Goal: Task Accomplishment & Management: Manage account settings

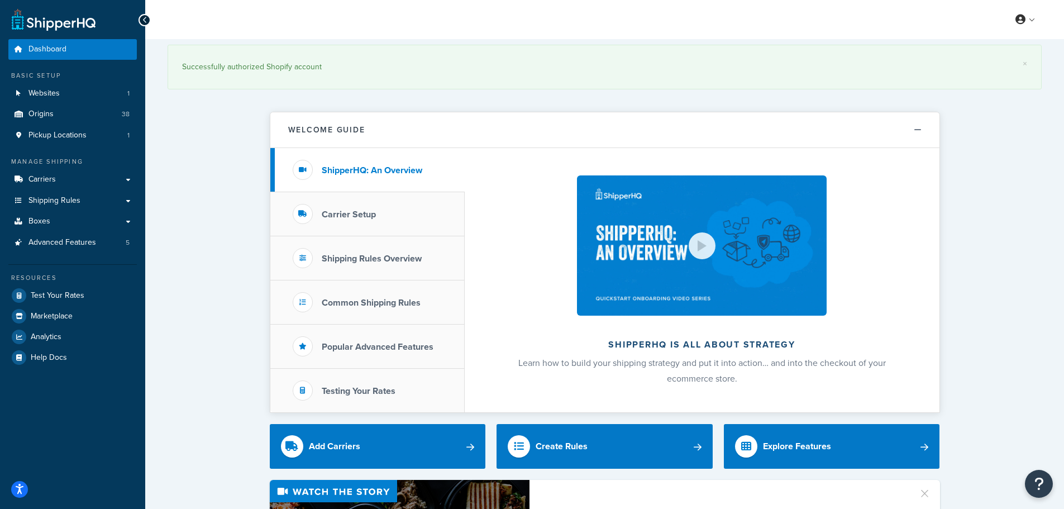
drag, startPoint x: 221, startPoint y: 70, endPoint x: 232, endPoint y: 55, distance: 18.8
click at [224, 68] on div "Successfully authorized Shopify account" at bounding box center [604, 67] width 845 height 16
click at [57, 202] on span "Shipping Rules" at bounding box center [54, 200] width 52 height 9
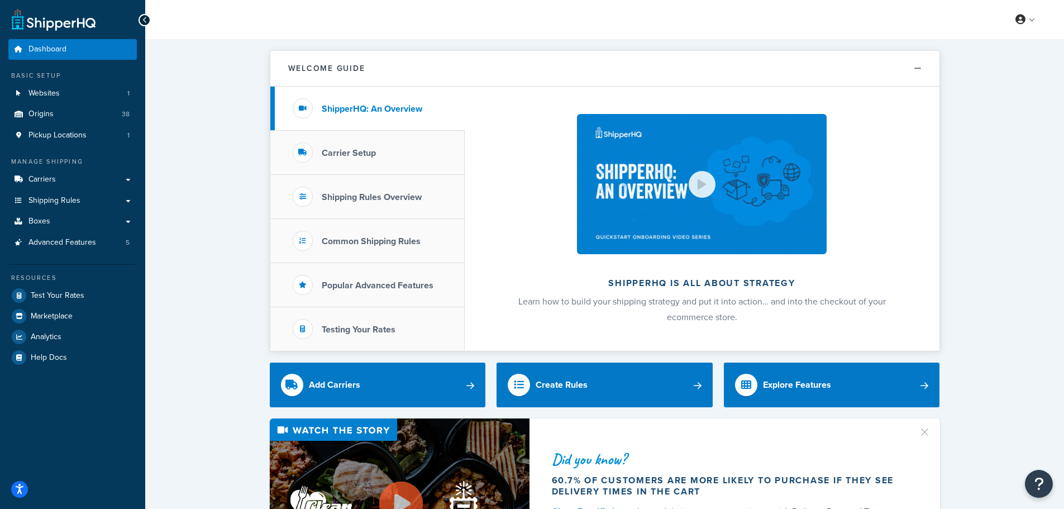
drag, startPoint x: 232, startPoint y: 114, endPoint x: 233, endPoint y: 98, distance: 16.8
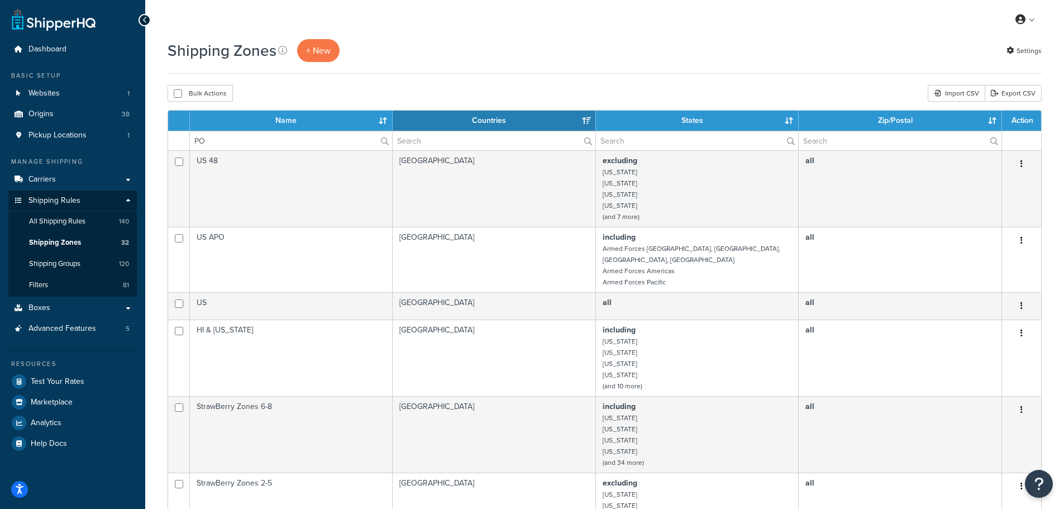
select select "15"
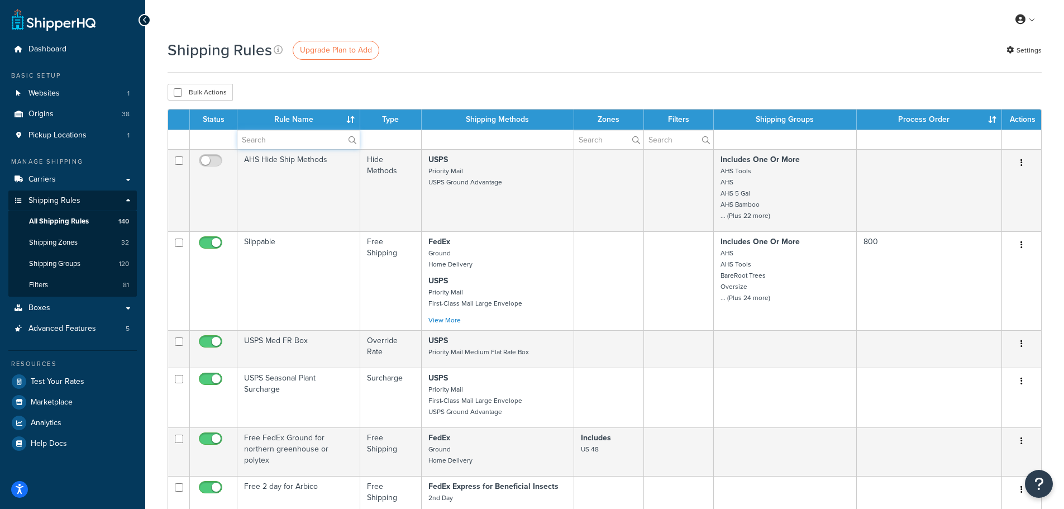
click at [268, 140] on input "text" at bounding box center [298, 139] width 122 height 19
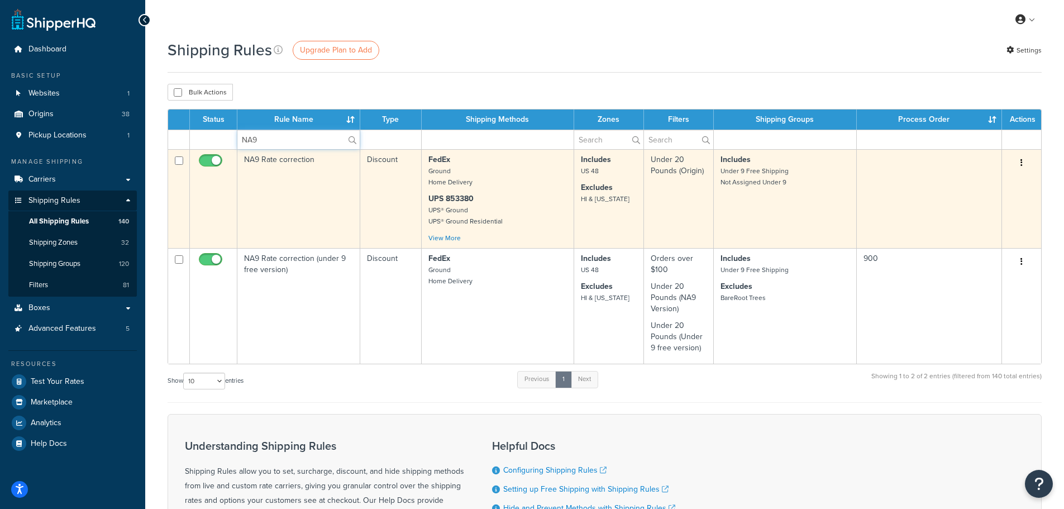
type input "NA9"
click at [281, 161] on td "NA9 Rate correction" at bounding box center [298, 198] width 123 height 99
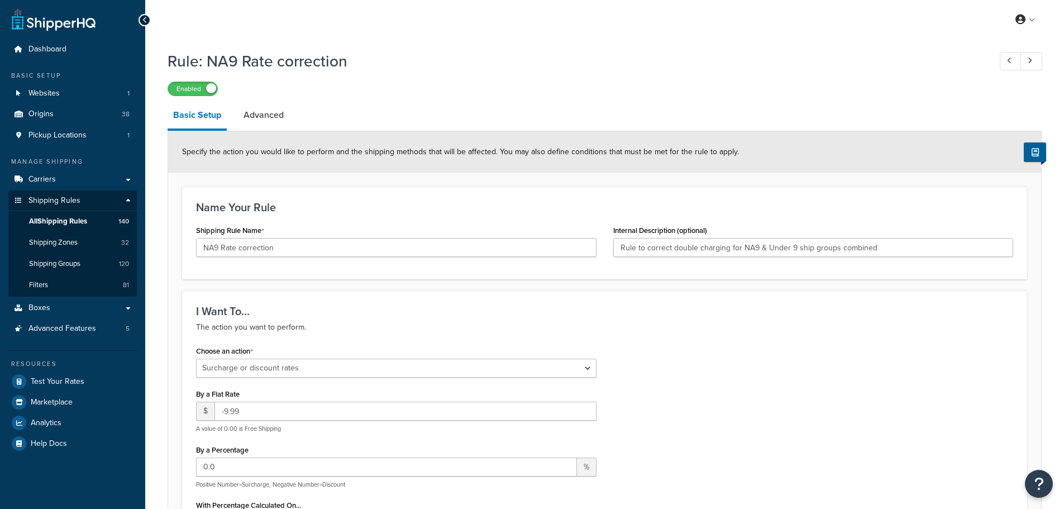
select select "SURCHARGE"
select select "SHIPPING_GROUP"
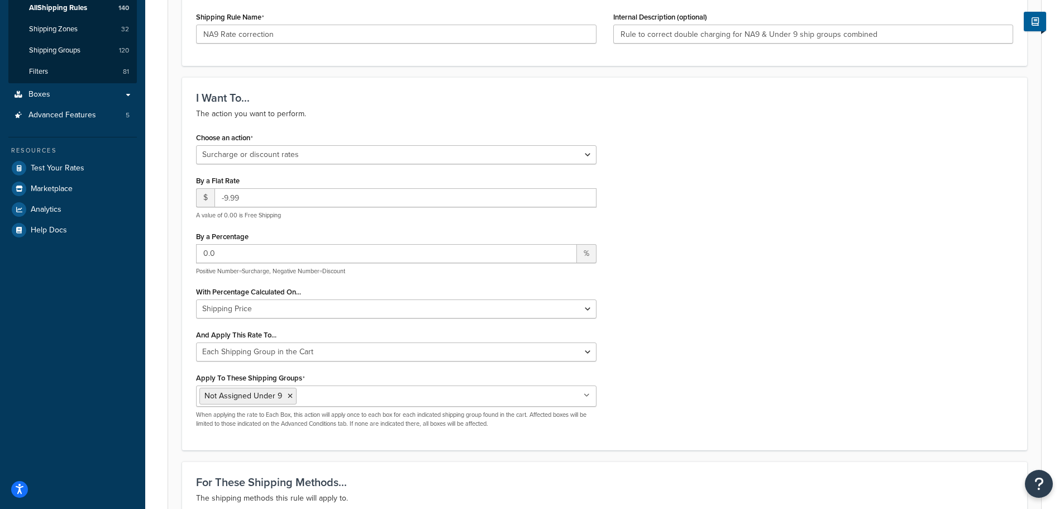
scroll to position [279, 0]
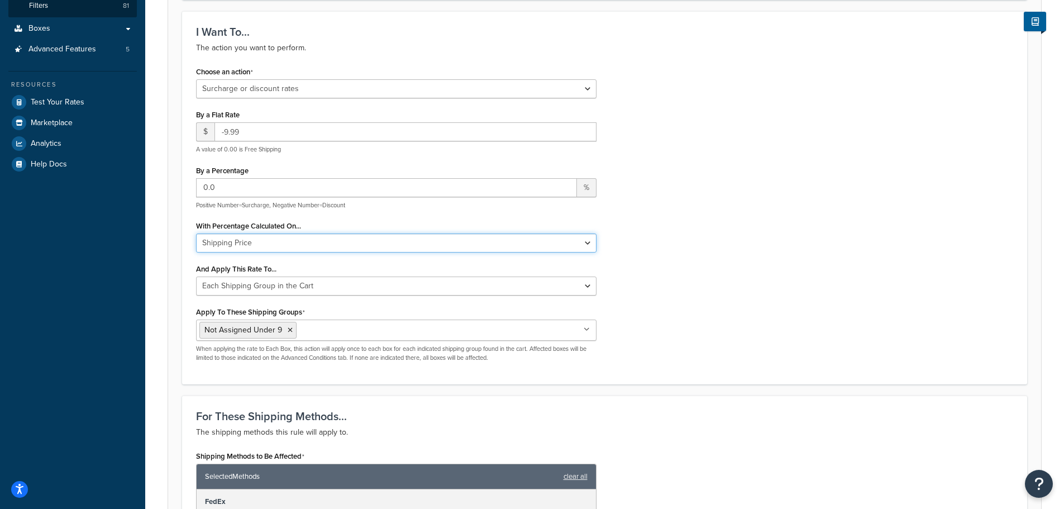
click at [283, 245] on select "Shipping Price Order Value" at bounding box center [396, 242] width 400 height 19
click at [669, 236] on div "Choose an action Choose an action Override Rates Surcharge or discount rates Hi…" at bounding box center [605, 217] width 834 height 307
click at [232, 286] on select "Entire Cart Each Shipment in the Cart Each Origin in the Cart Each Shipping Gro…" at bounding box center [396, 285] width 400 height 19
click at [735, 250] on div "Choose an action Choose an action Override Rates Surcharge or discount rates Hi…" at bounding box center [605, 217] width 834 height 307
click at [457, 247] on select "Shipping Price Order Value" at bounding box center [396, 242] width 400 height 19
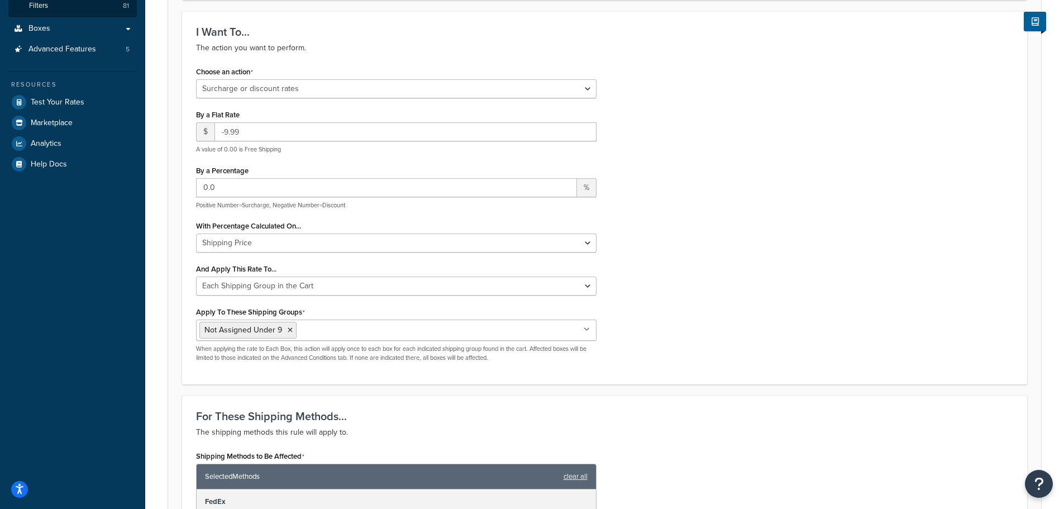
click at [690, 240] on div "Choose an action Choose an action Override Rates Surcharge or discount rates Hi…" at bounding box center [605, 217] width 834 height 307
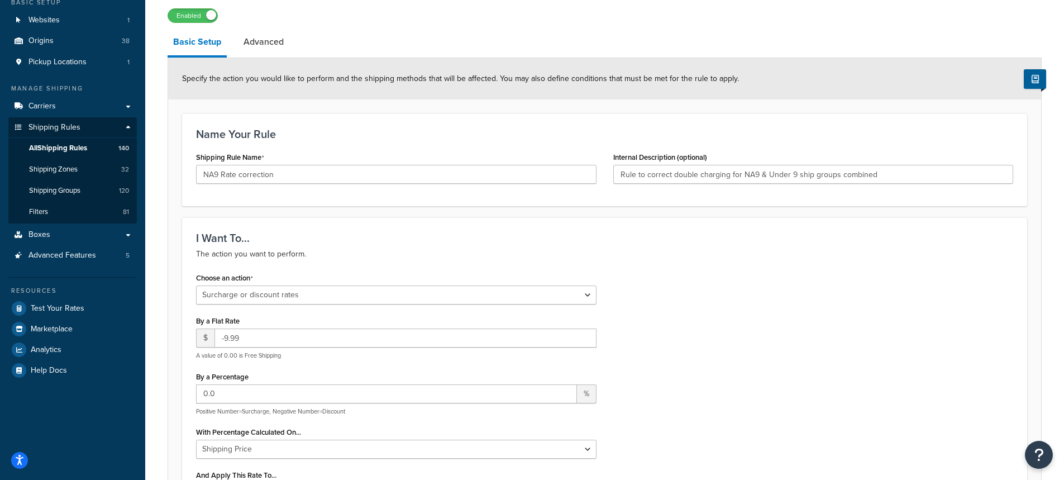
scroll to position [0, 0]
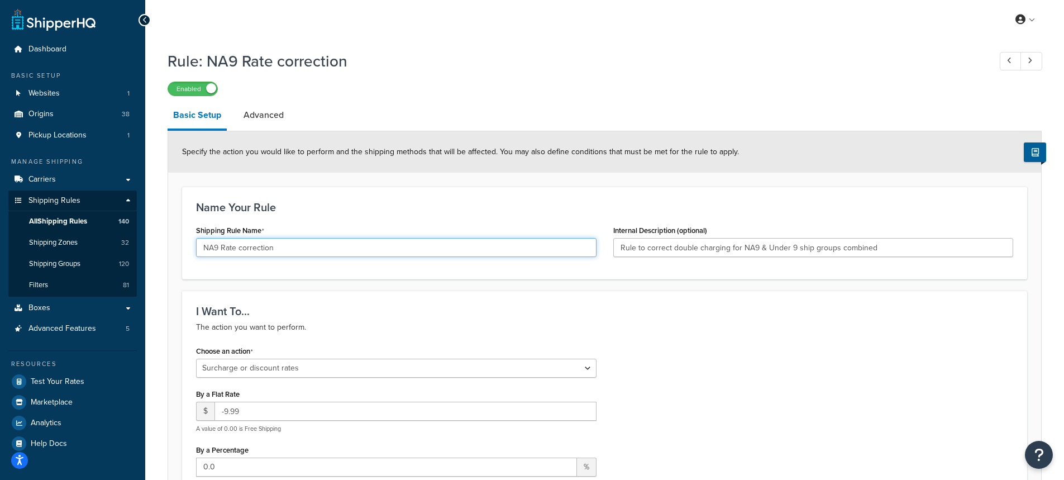
drag, startPoint x: 199, startPoint y: 250, endPoint x: 300, endPoint y: 253, distance: 101.1
click at [300, 253] on input "NA9 Rate correction" at bounding box center [396, 247] width 400 height 19
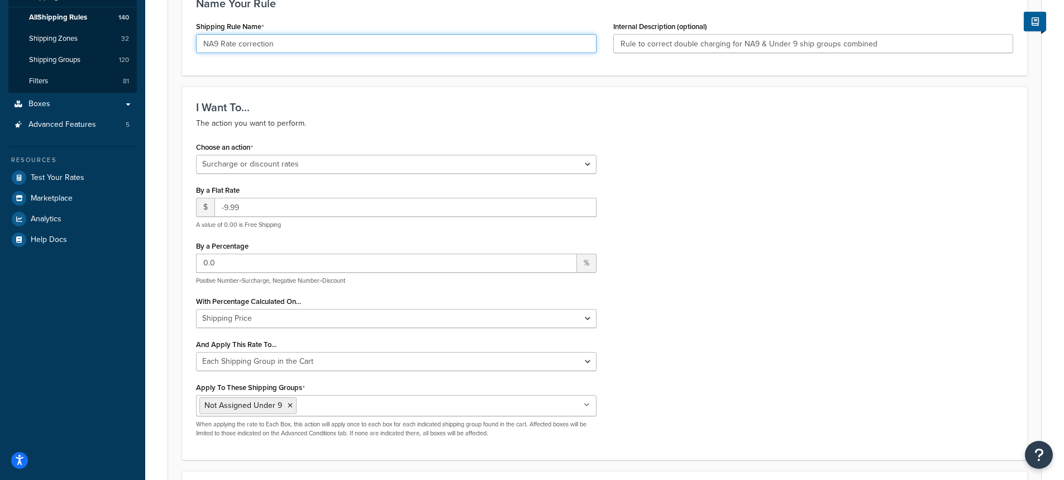
scroll to position [223, 0]
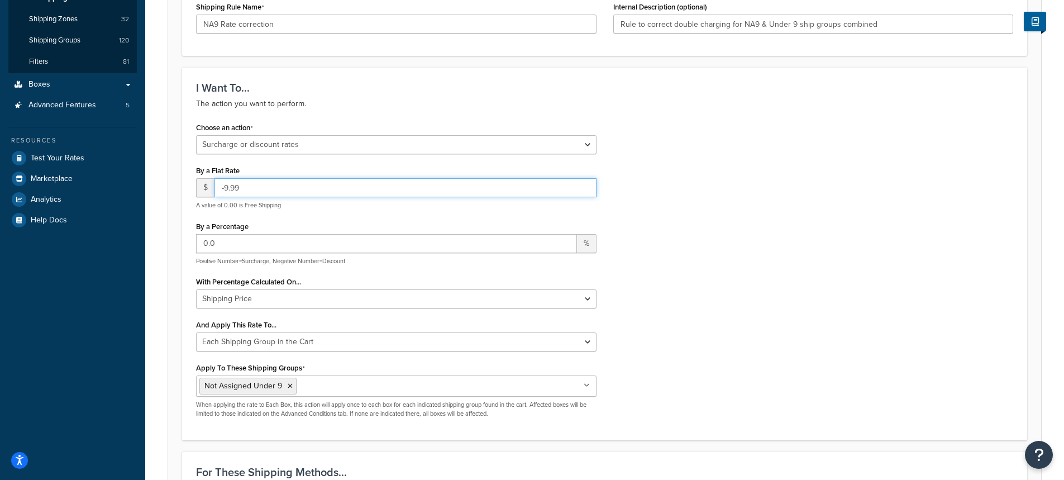
drag, startPoint x: 251, startPoint y: 189, endPoint x: 190, endPoint y: 193, distance: 61.5
click at [190, 192] on div "Choose an action Choose an action Override Rates Surcharge or discount rates Hi…" at bounding box center [396, 272] width 417 height 307
click at [776, 270] on div "Choose an action Choose an action Override Rates Surcharge or discount rates Hi…" at bounding box center [605, 272] width 834 height 307
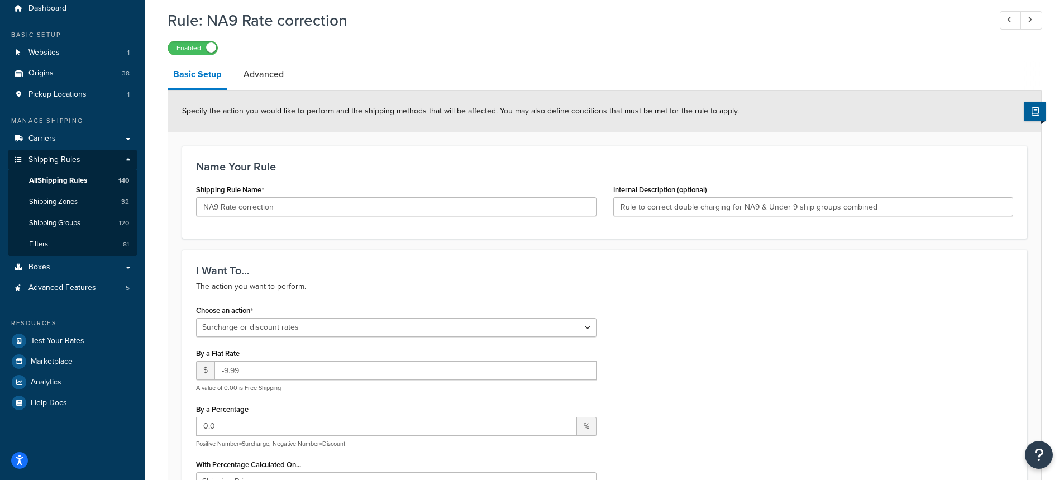
scroll to position [0, 0]
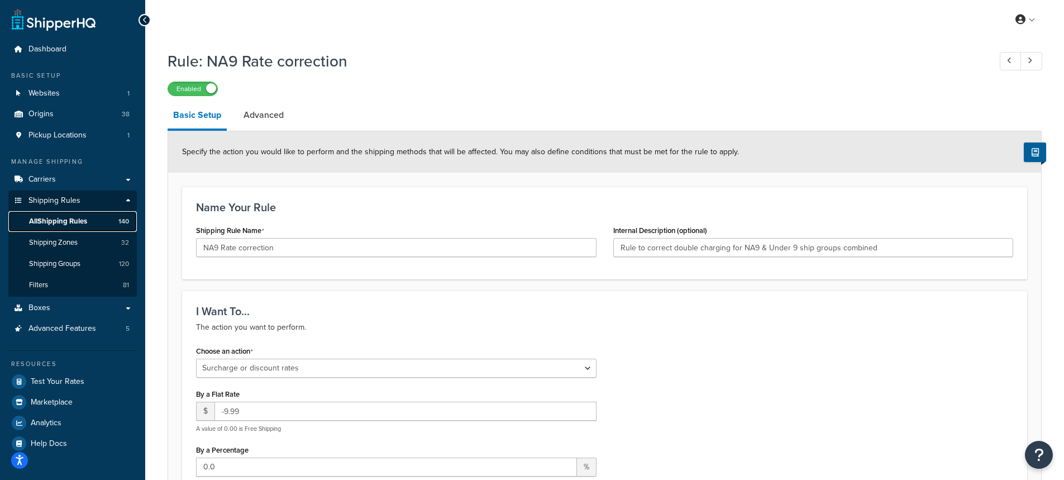
click at [54, 218] on span "All Shipping Rules" at bounding box center [58, 221] width 58 height 9
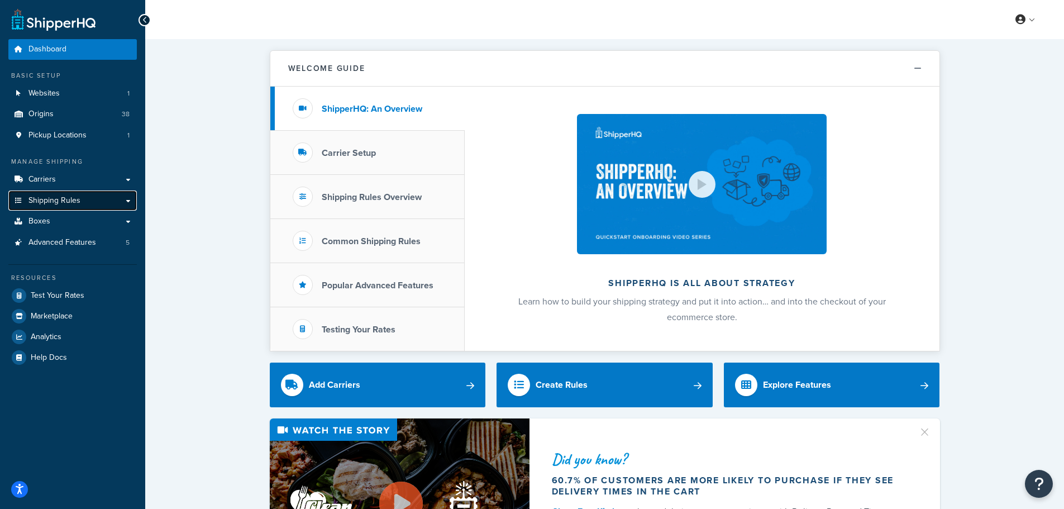
click at [44, 196] on span "Shipping Rules" at bounding box center [54, 200] width 52 height 9
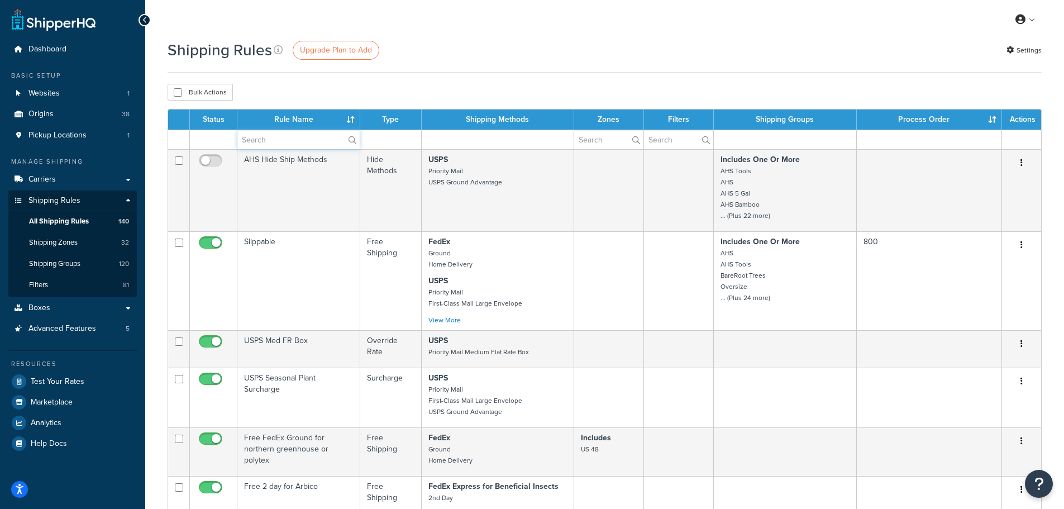
click at [264, 138] on input "text" at bounding box center [298, 139] width 122 height 19
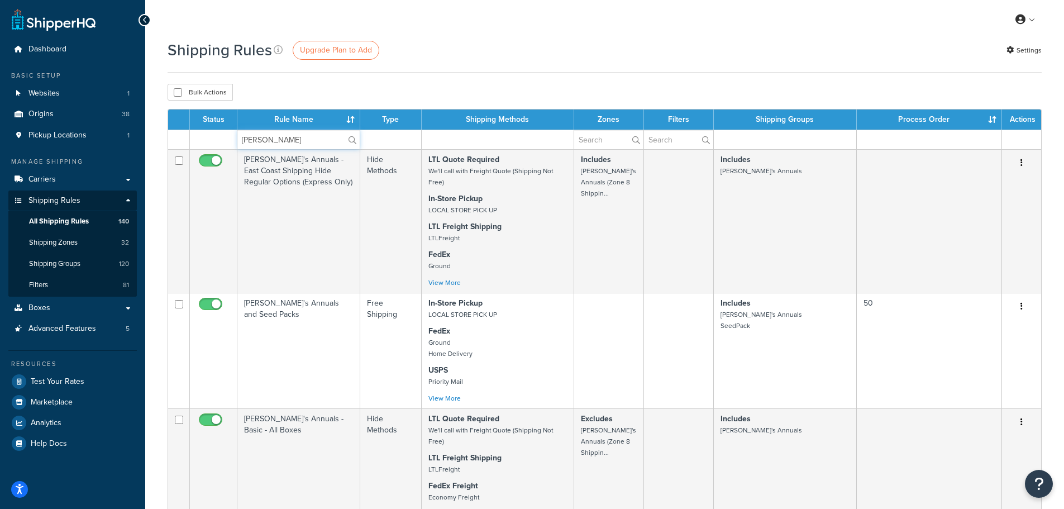
type input "[PERSON_NAME]"
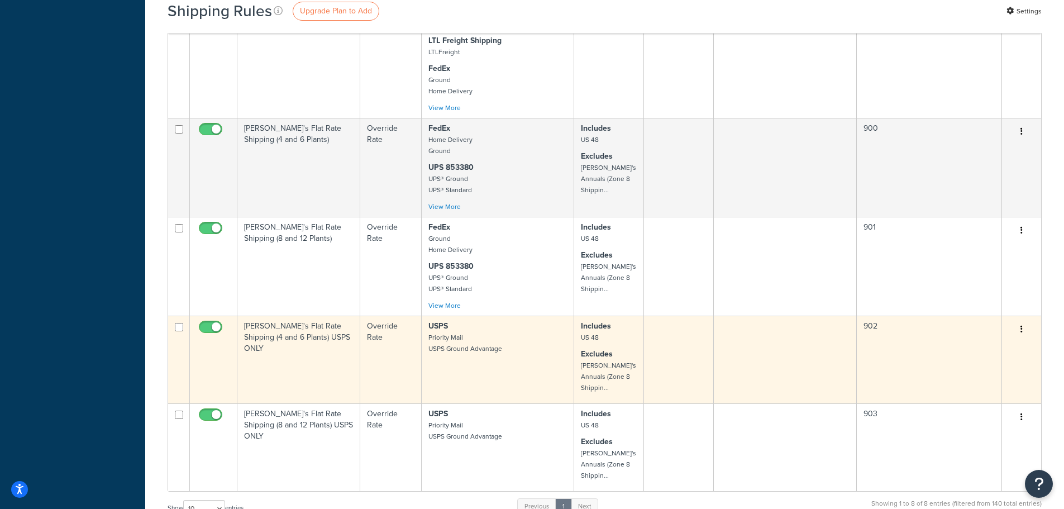
scroll to position [391, 0]
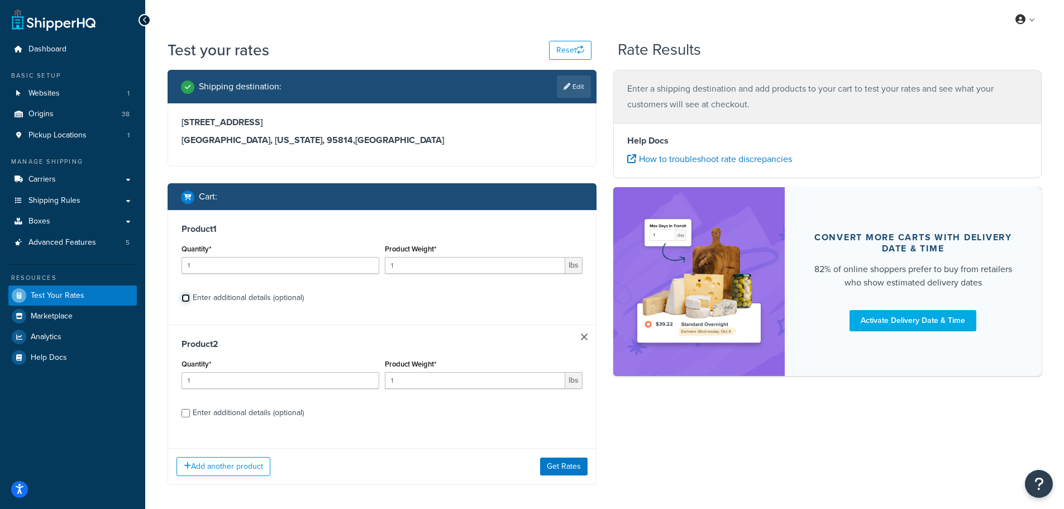
click at [185, 300] on input "Enter additional details (optional)" at bounding box center [185, 298] width 8 height 8
checkbox input "true"
select select "84863"
select select "22802"
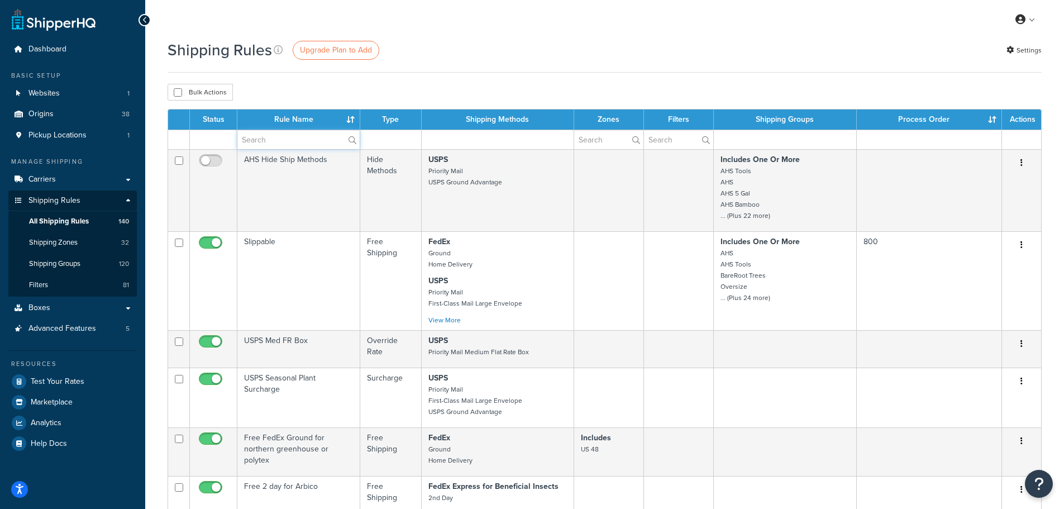
click at [275, 138] on input "text" at bounding box center [298, 139] width 122 height 19
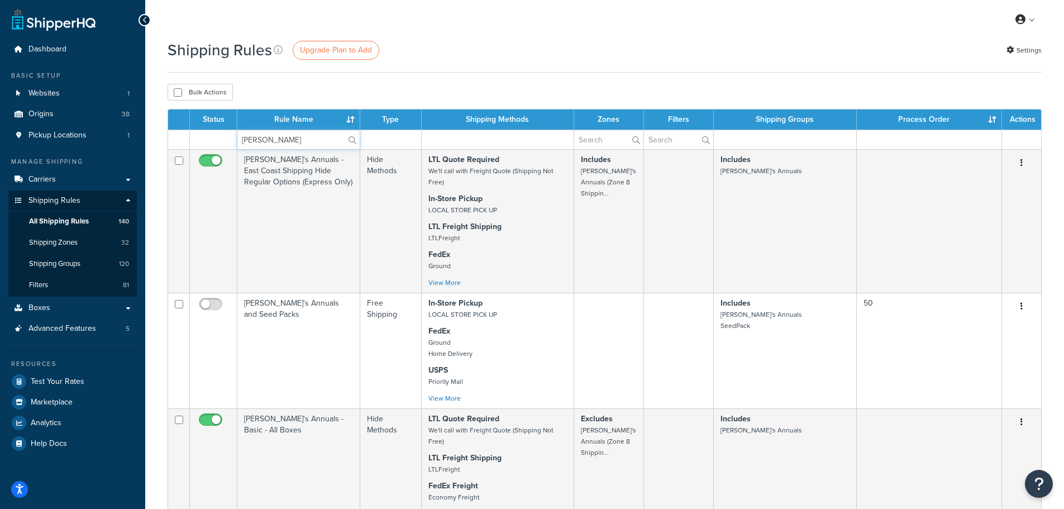
type input "[PERSON_NAME]"
click at [453, 32] on div "My Profile Billing Global Settings Contact Us Logout" at bounding box center [604, 19] width 919 height 39
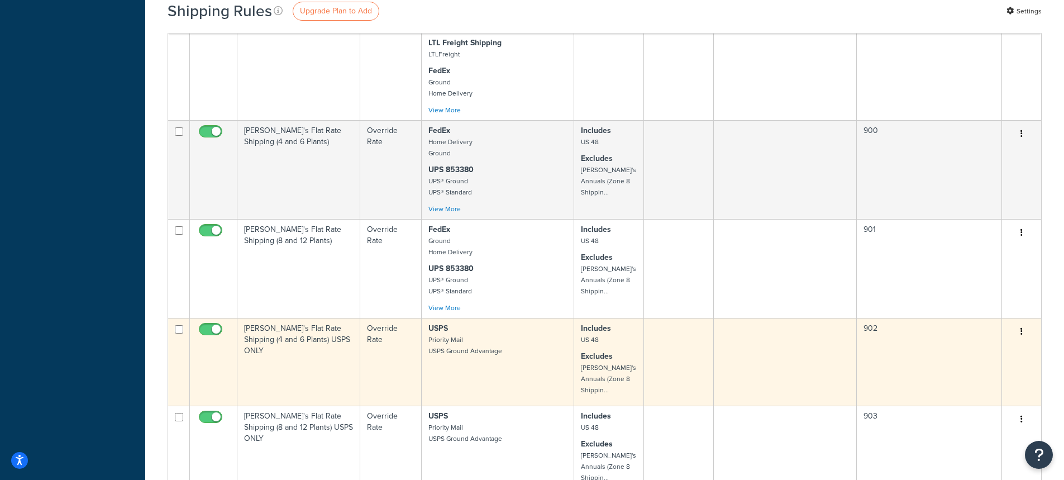
scroll to position [614, 0]
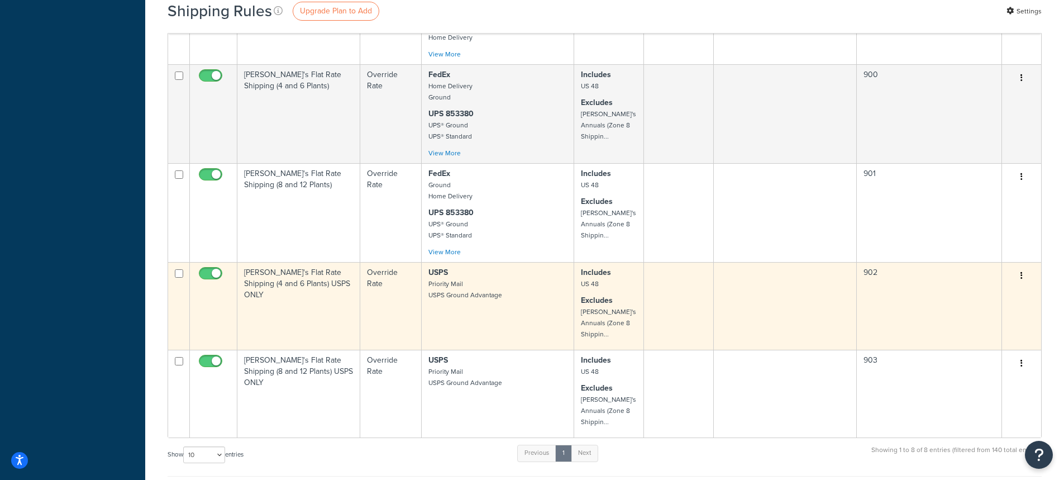
click at [294, 293] on td "[PERSON_NAME]'s Flat Rate Shipping (4 and 6 Plants) USPS ONLY" at bounding box center [298, 306] width 123 height 88
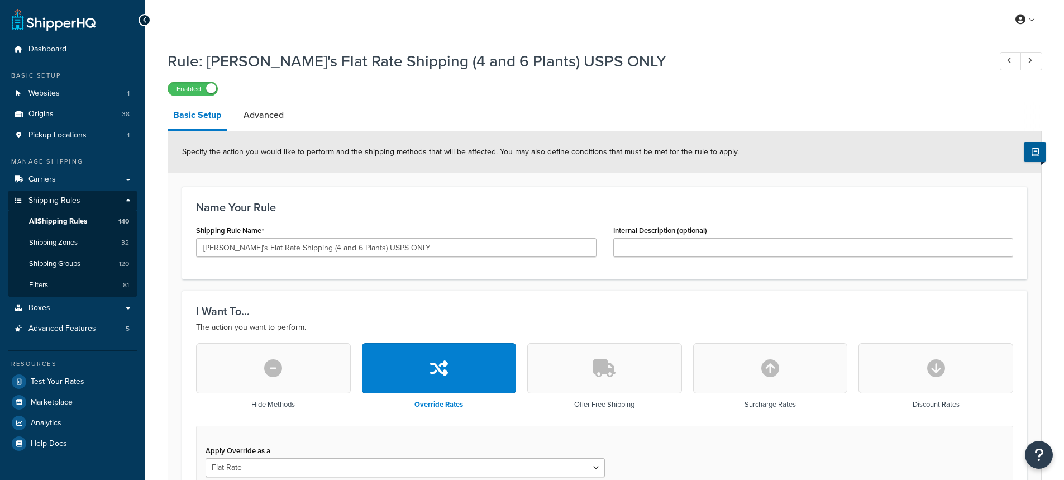
select select "BOX"
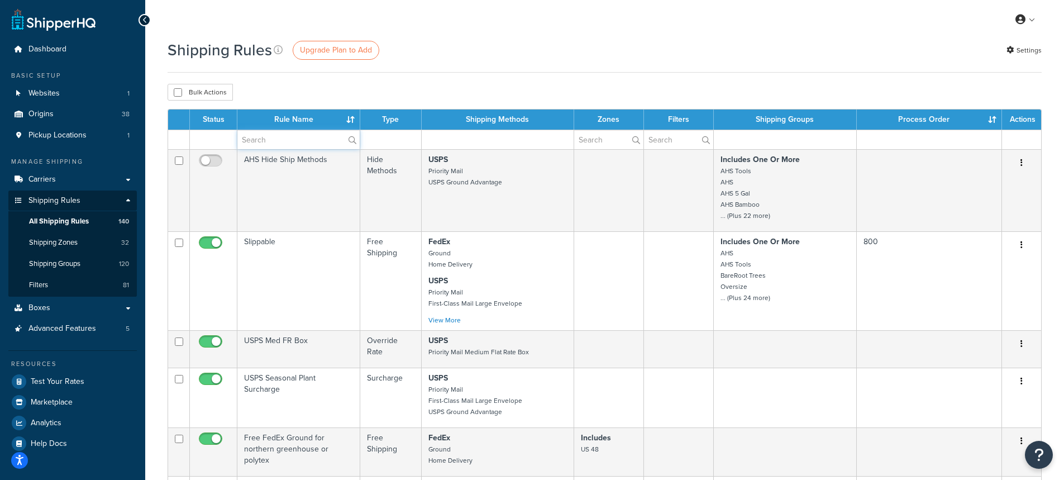
click at [272, 136] on input "text" at bounding box center [298, 139] width 122 height 19
type input "Annie"
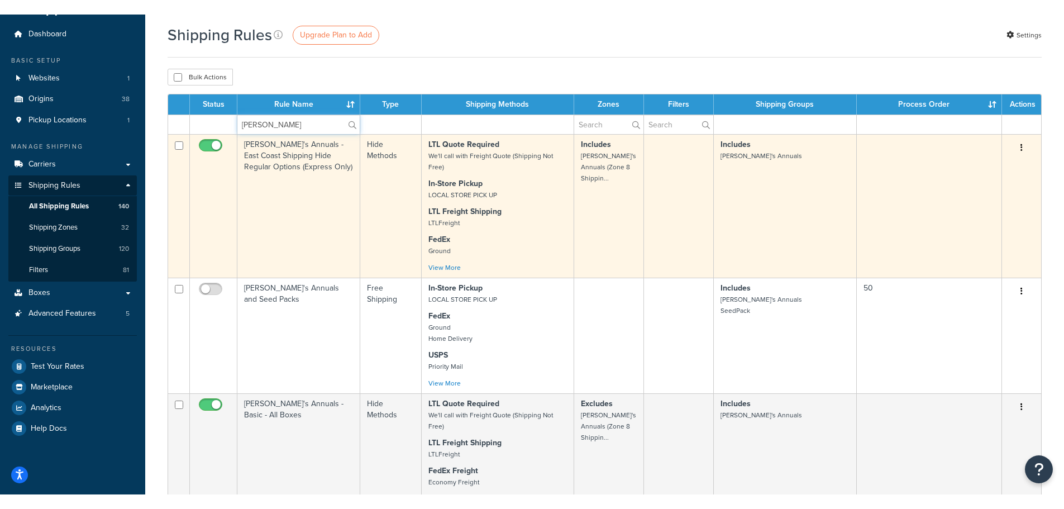
scroll to position [56, 0]
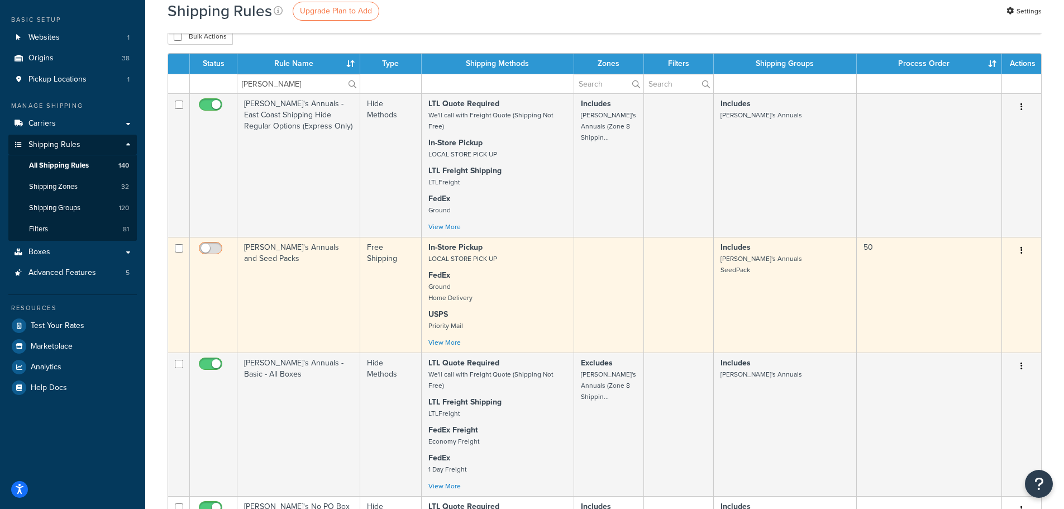
click at [217, 248] on input "checkbox" at bounding box center [212, 251] width 31 height 14
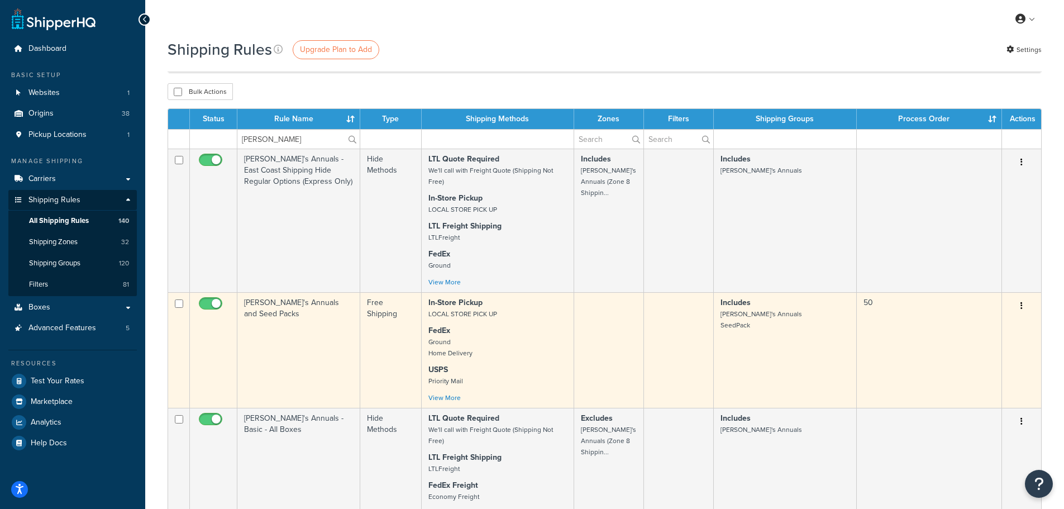
scroll to position [0, 0]
click at [209, 305] on input "checkbox" at bounding box center [212, 307] width 31 height 14
checkbox input "false"
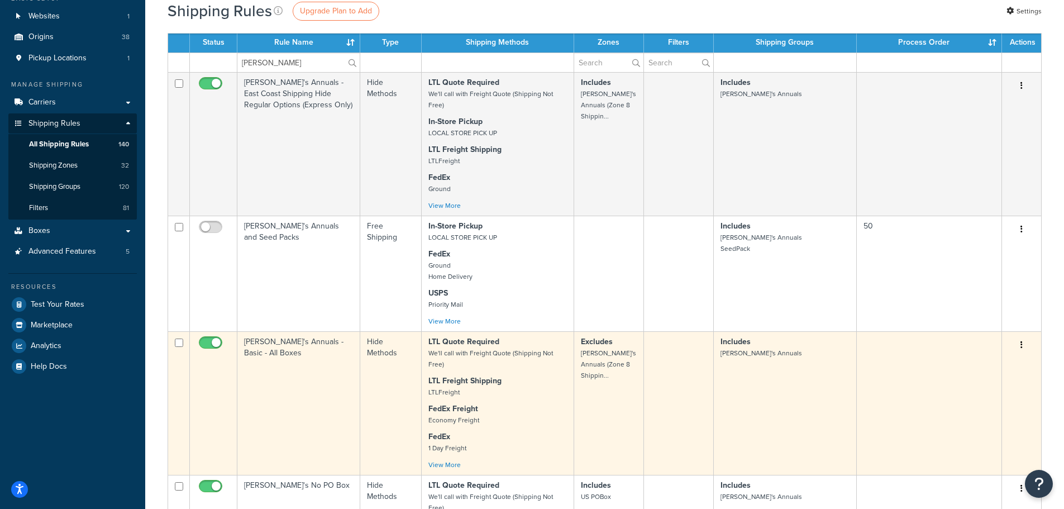
scroll to position [56, 0]
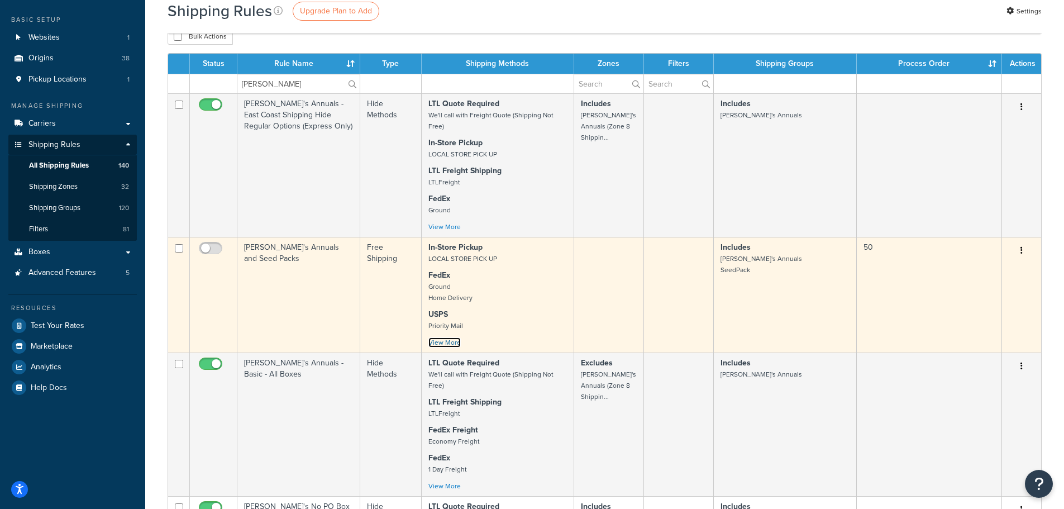
click at [444, 345] on link "View More" at bounding box center [444, 342] width 32 height 10
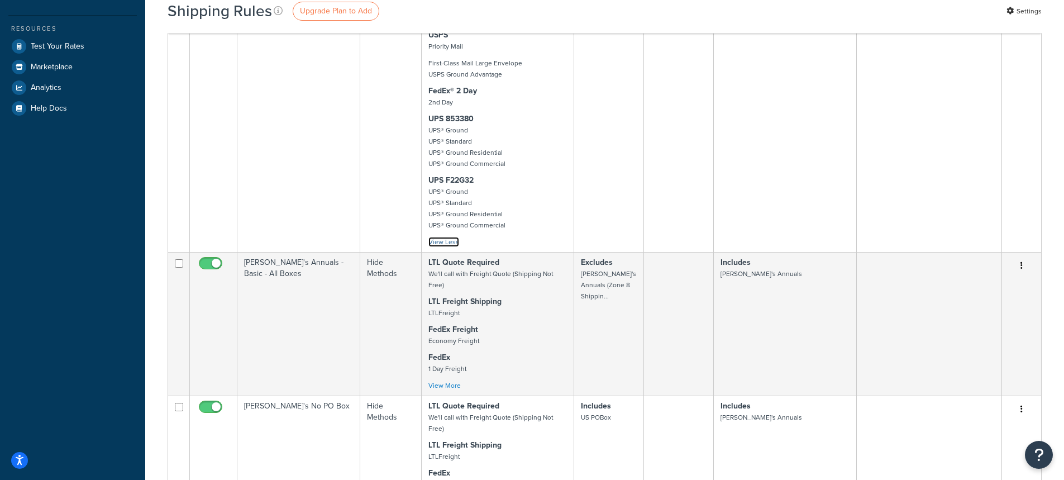
scroll to position [0, 0]
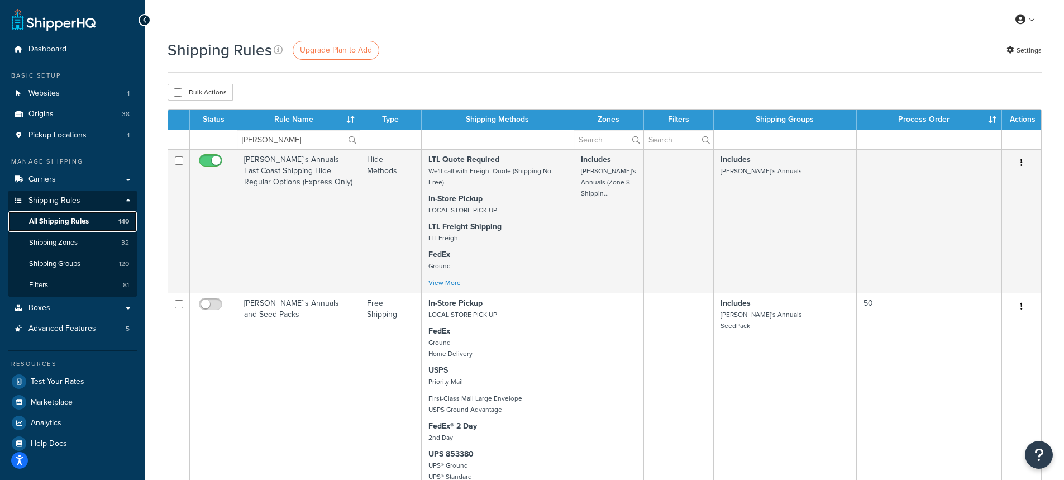
click at [56, 221] on span "All Shipping Rules" at bounding box center [59, 221] width 60 height 9
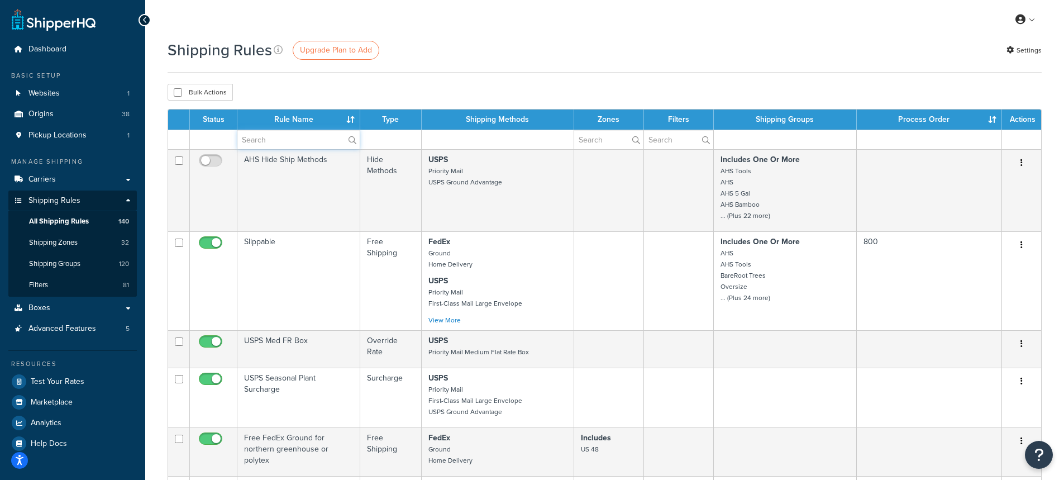
click at [258, 135] on input "text" at bounding box center [298, 139] width 122 height 19
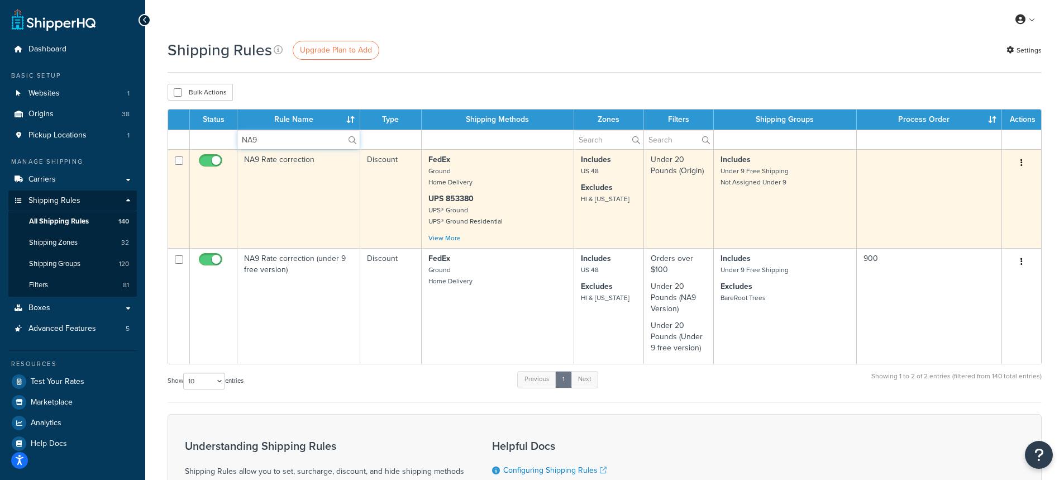
type input "NA9"
click at [1025, 159] on button "button" at bounding box center [1021, 163] width 16 height 18
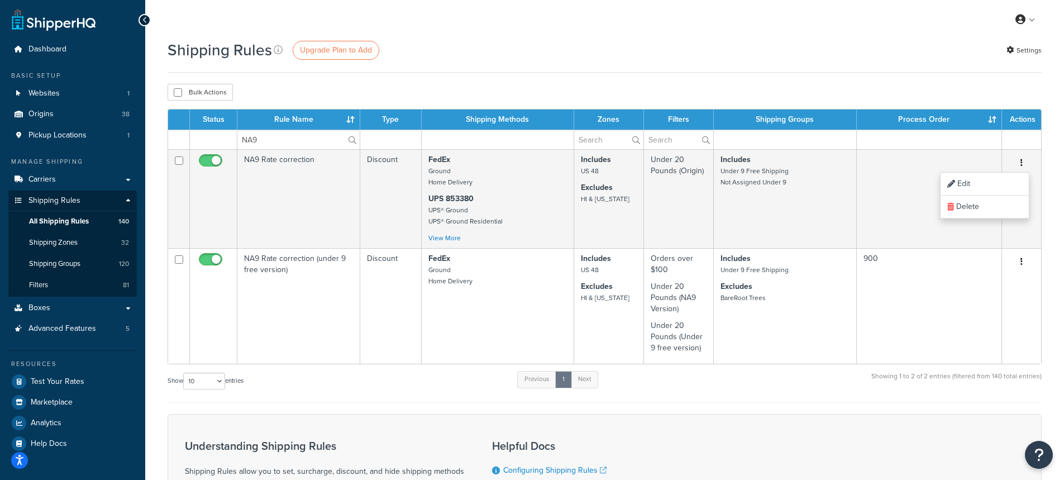
click at [818, 56] on div "Shipping Rules Upgrade Plan to Add Settings" at bounding box center [605, 50] width 874 height 22
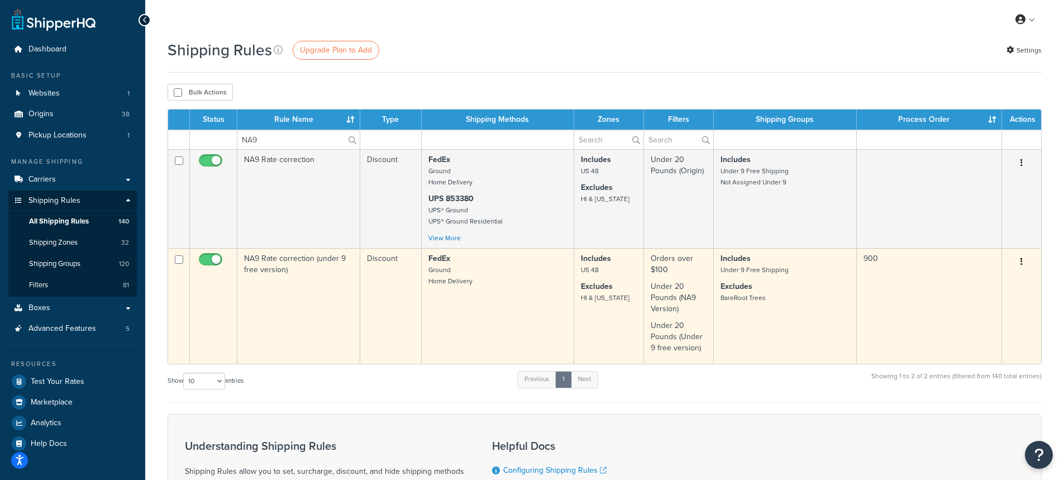
click at [312, 303] on td "NA9 Rate correction (under 9 free version)" at bounding box center [298, 306] width 123 height 116
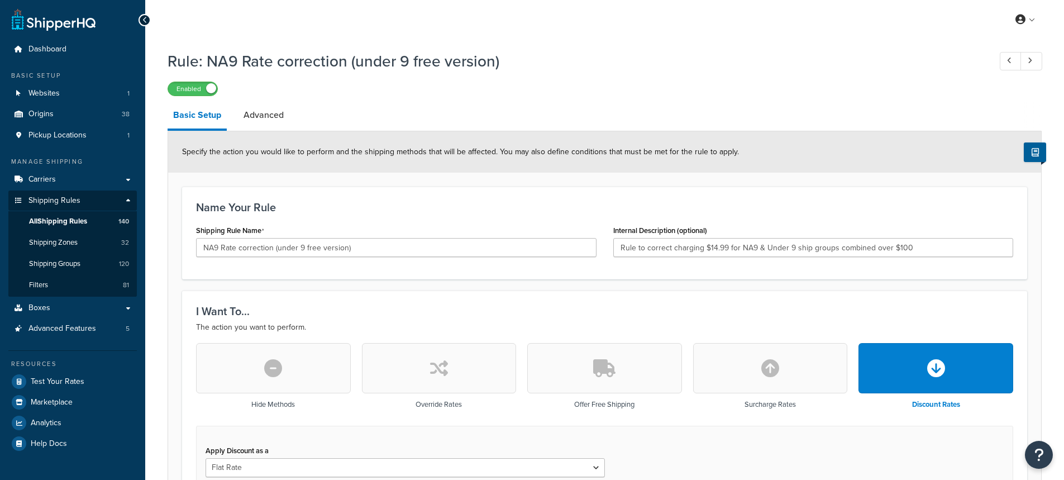
select select "BOX"
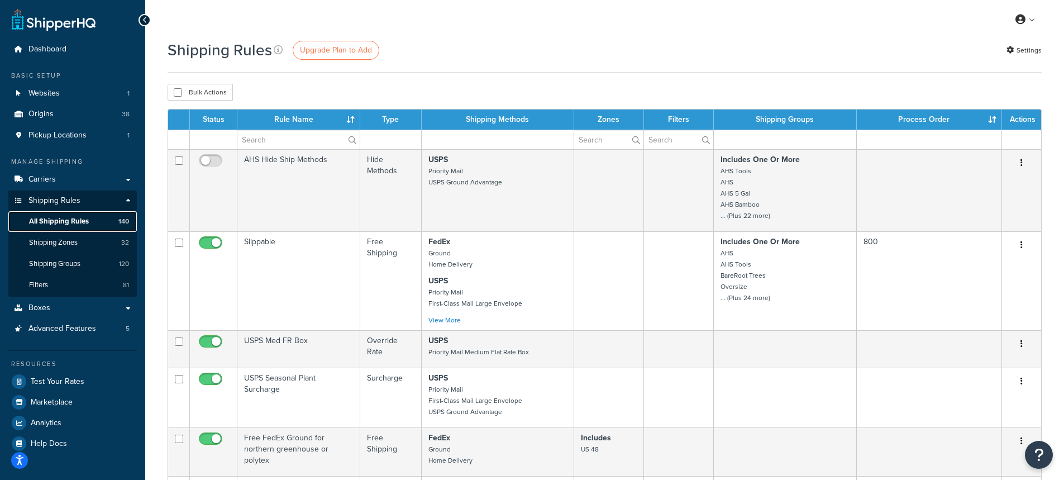
click at [65, 221] on span "All Shipping Rules" at bounding box center [59, 221] width 60 height 9
click at [262, 138] on input "text" at bounding box center [298, 139] width 122 height 19
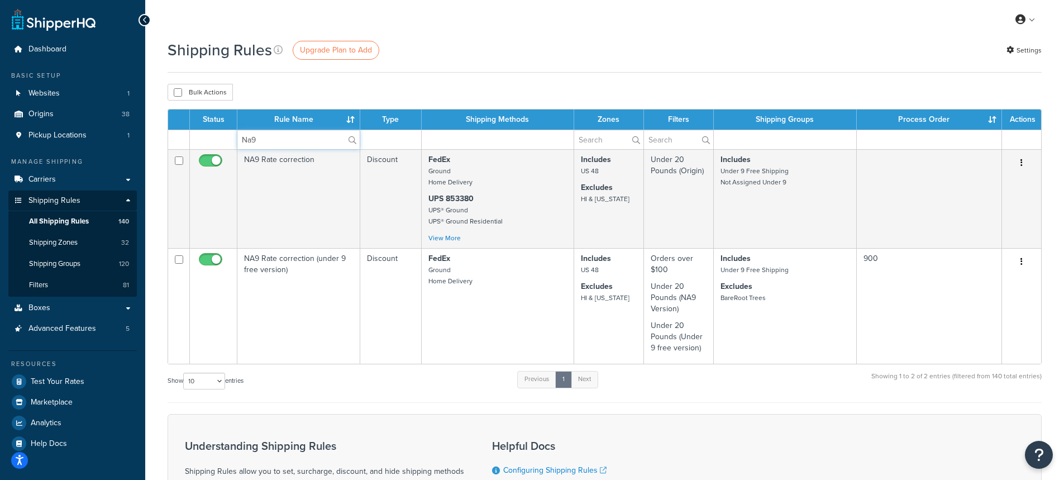
type input "NA9"
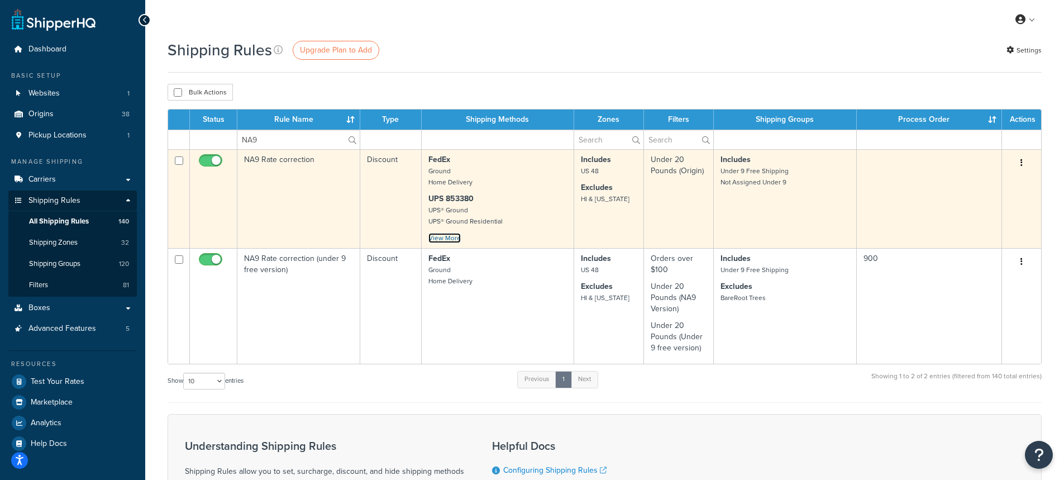
click at [441, 242] on link "View More" at bounding box center [444, 238] width 32 height 10
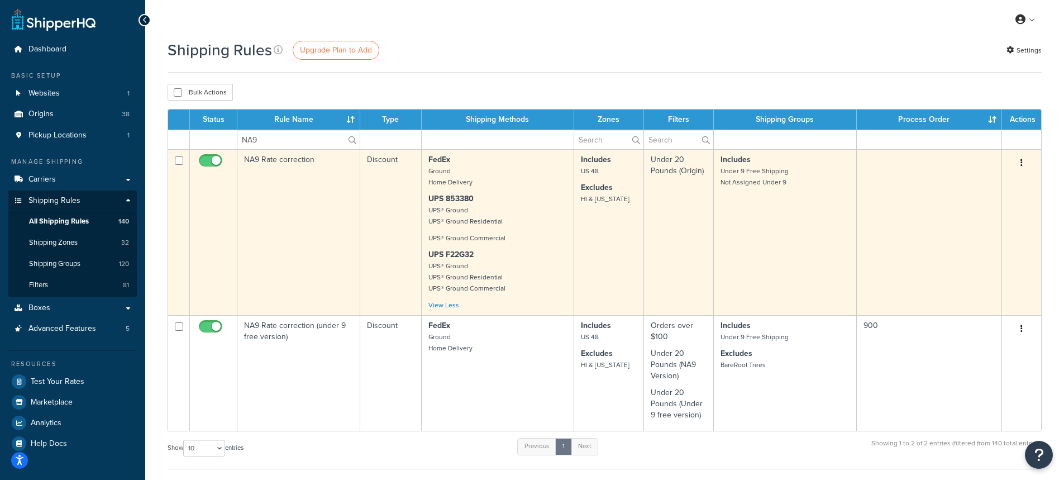
click at [1020, 161] on button "button" at bounding box center [1021, 163] width 16 height 18
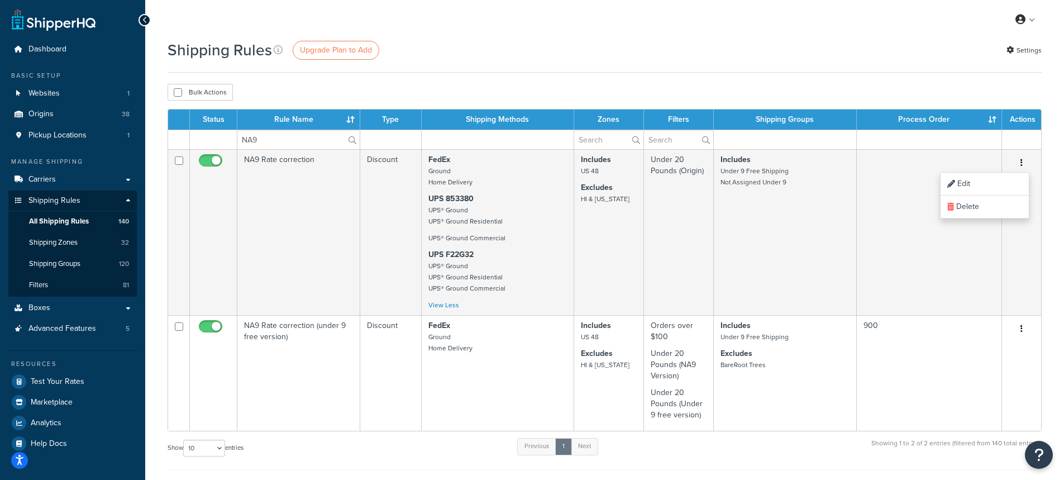
click at [908, 52] on div "Shipping Rules Upgrade Plan to Add Settings" at bounding box center [605, 50] width 874 height 22
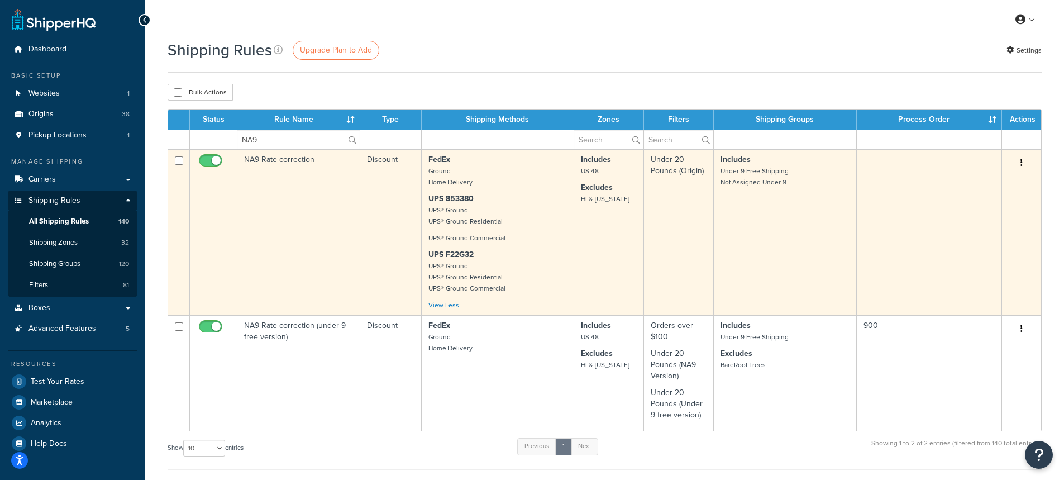
click at [177, 158] on input "checkbox" at bounding box center [179, 160] width 8 height 8
checkbox input "true"
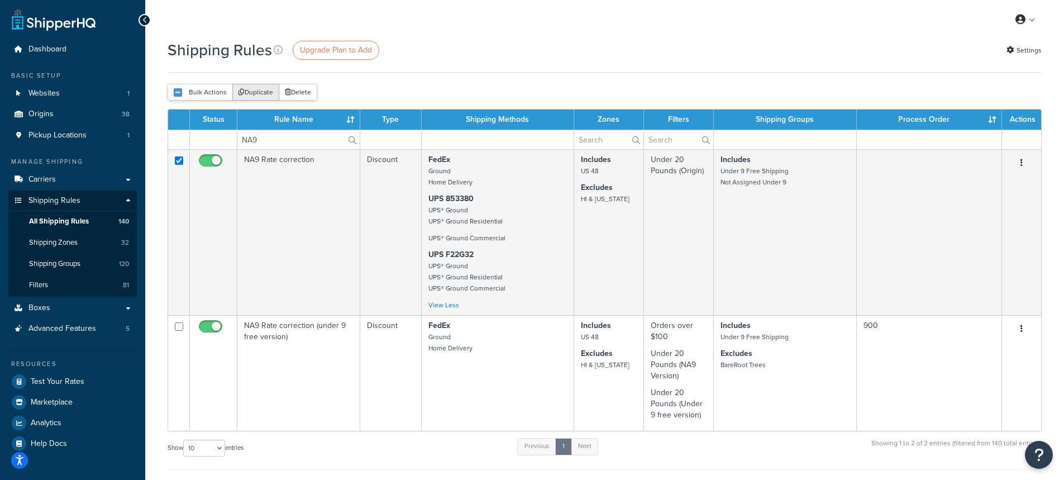
click at [253, 91] on button "Duplicate" at bounding box center [255, 92] width 47 height 17
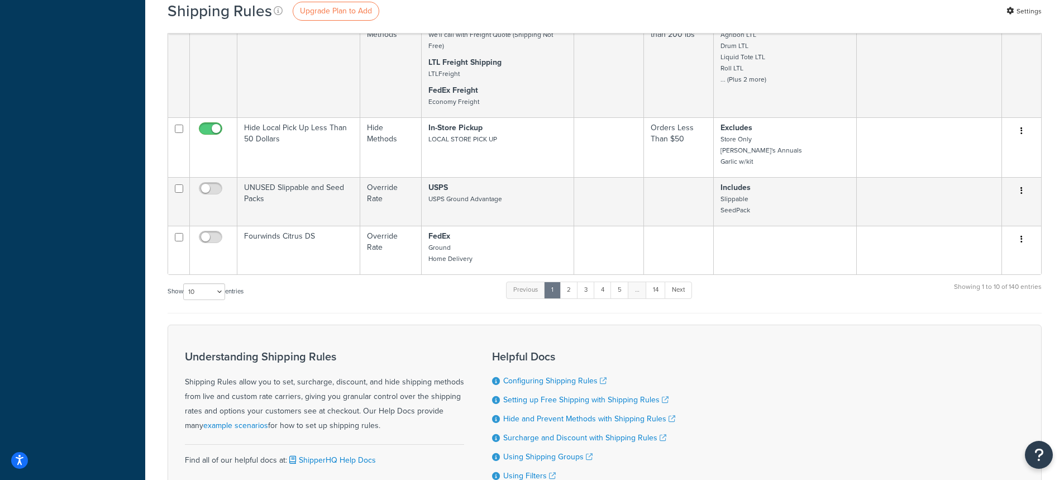
scroll to position [558, 0]
click at [214, 295] on select "10 15 25 50 100 1000" at bounding box center [204, 289] width 42 height 17
click at [184, 288] on select "10 15 25 50 100 1000" at bounding box center [204, 289] width 42 height 17
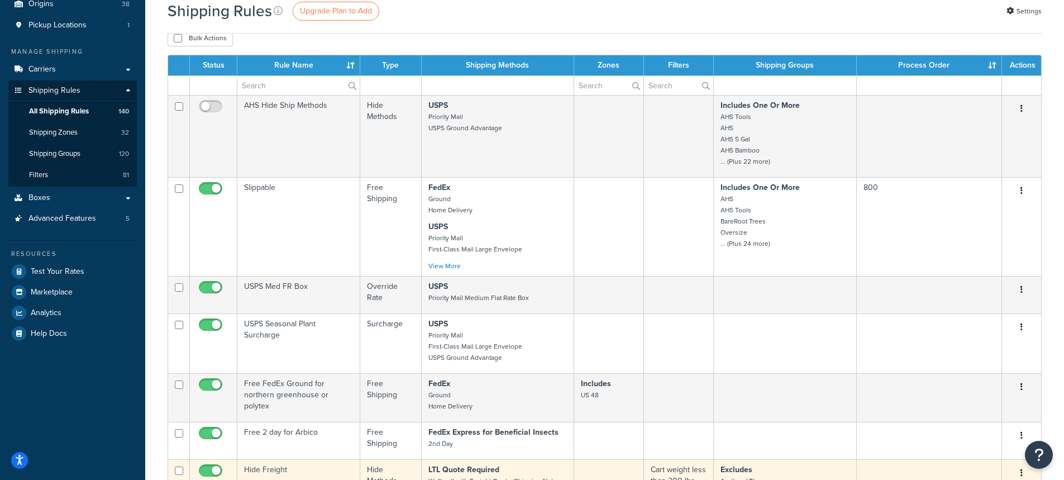
scroll to position [0, 0]
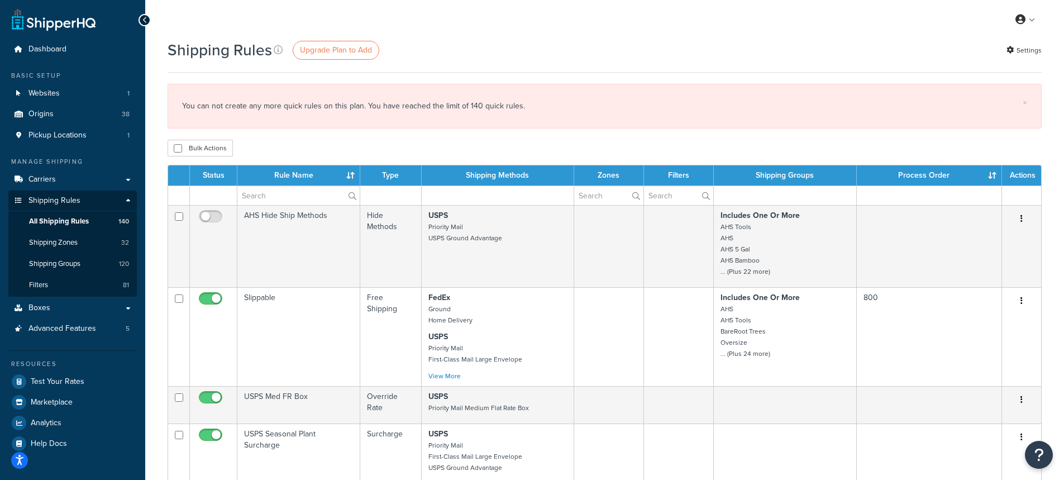
click at [204, 195] on td at bounding box center [213, 195] width 47 height 20
click at [204, 176] on th "Status" at bounding box center [213, 175] width 47 height 20
click at [214, 176] on th "Status" at bounding box center [213, 175] width 47 height 20
click at [671, 197] on input "text" at bounding box center [678, 195] width 69 height 19
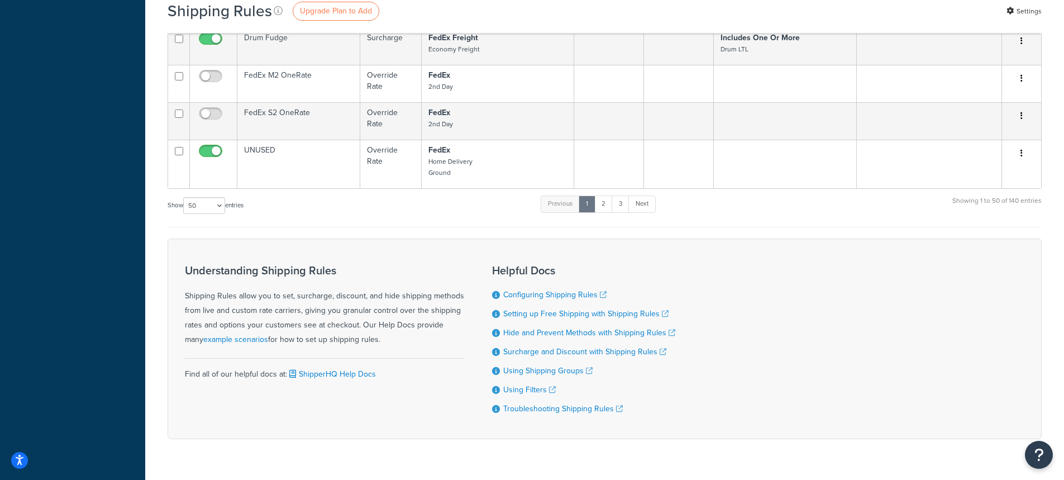
scroll to position [3447, 0]
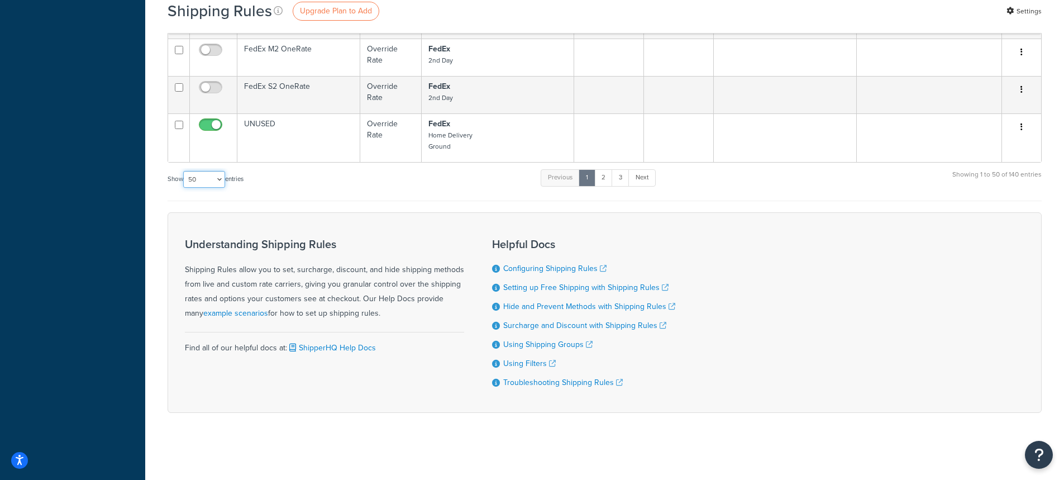
click at [218, 177] on select "10 15 25 50 100 1000" at bounding box center [204, 179] width 42 height 17
select select "1000"
click at [184, 171] on select "10 15 25 50 100 1000" at bounding box center [204, 179] width 42 height 17
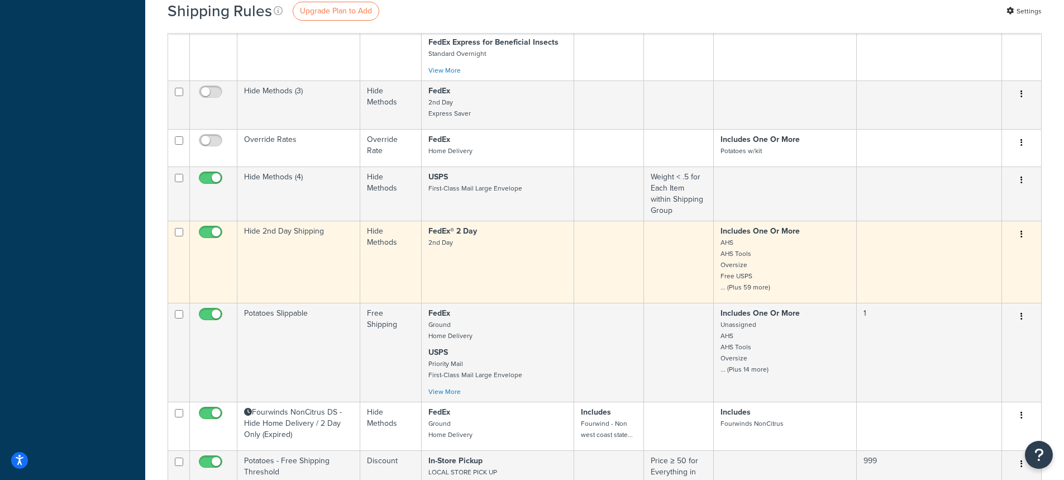
scroll to position [4366, 0]
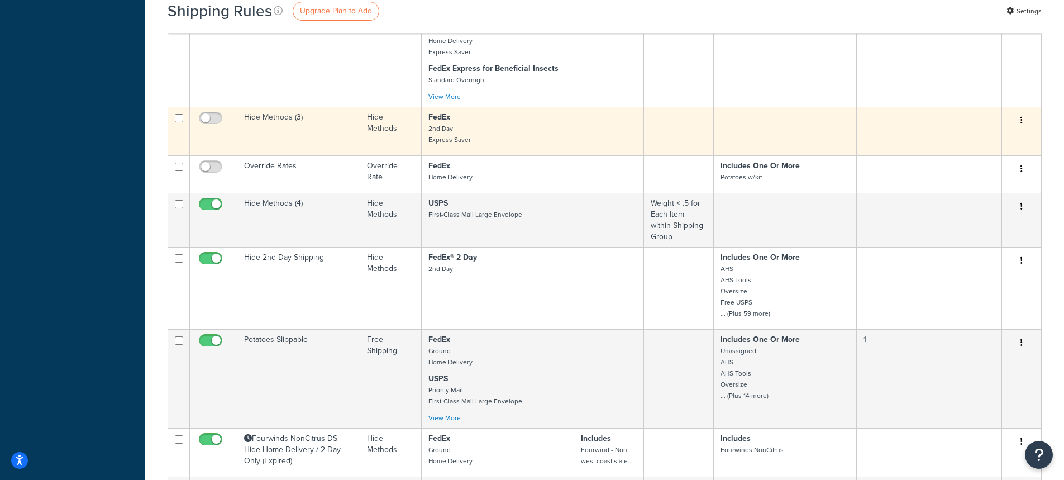
click at [178, 122] on input "checkbox" at bounding box center [179, 118] width 8 height 8
click at [179, 122] on input "checkbox" at bounding box center [179, 118] width 8 height 8
checkbox input "false"
click at [1022, 124] on icon "button" at bounding box center [1021, 120] width 2 height 8
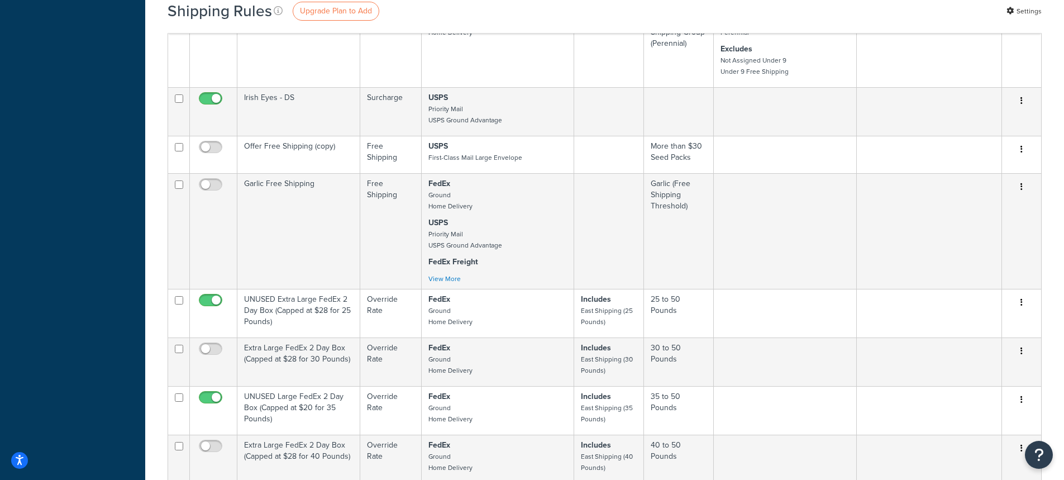
scroll to position [5008, 0]
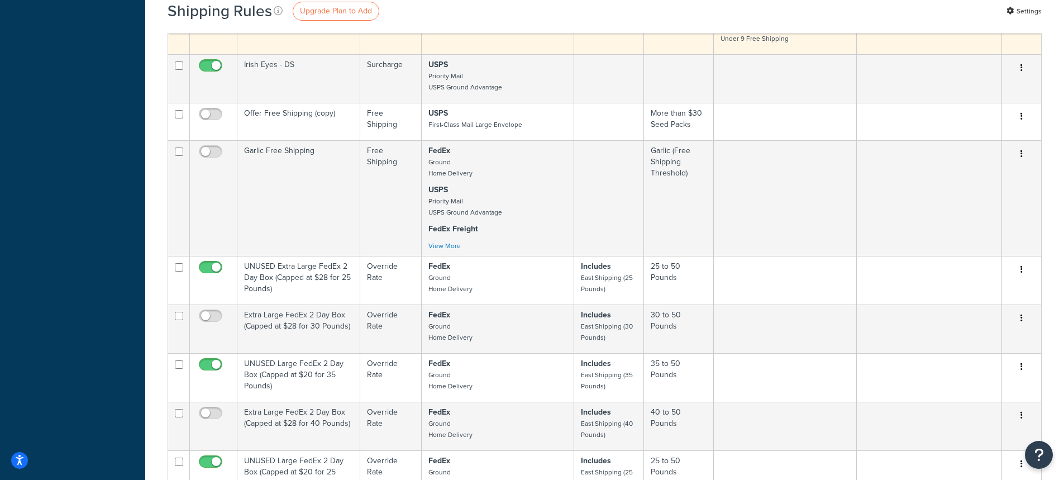
drag, startPoint x: 441, startPoint y: 35, endPoint x: 459, endPoint y: 51, distance: 24.1
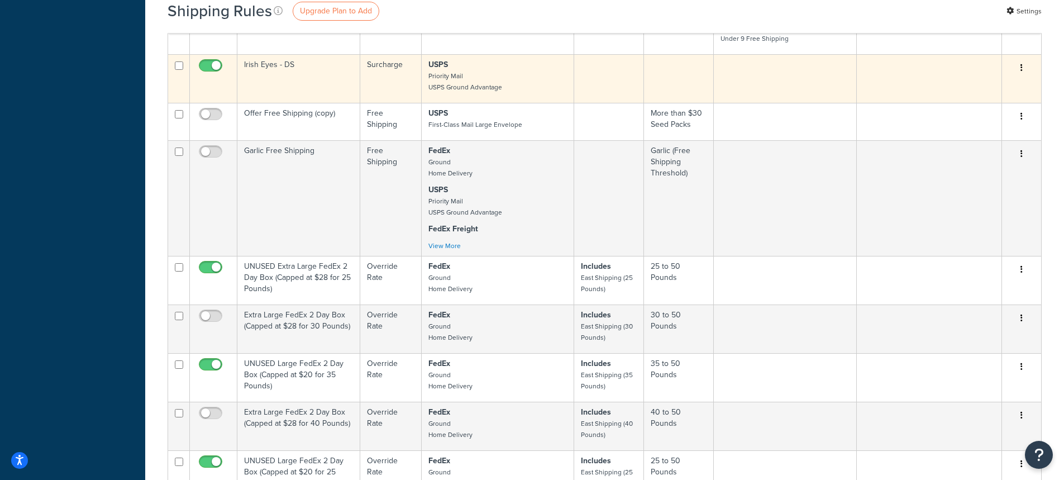
scroll to position [4930, 0]
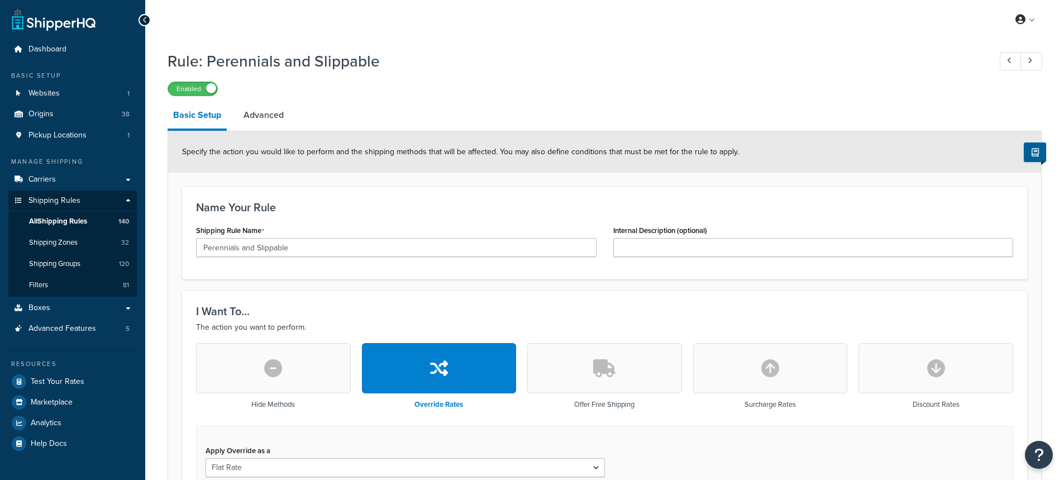
select select "SHIPPING_GROUP"
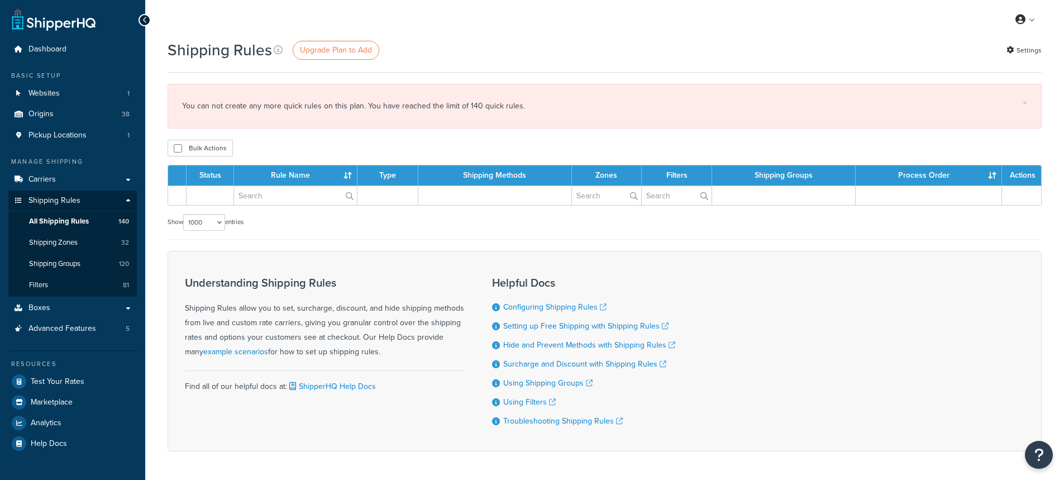
select select "1000"
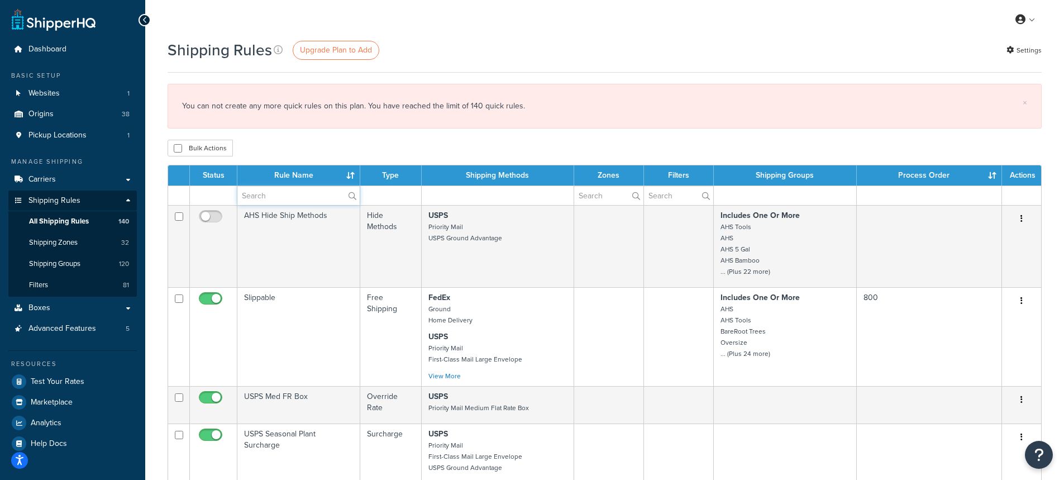
click at [262, 196] on input "text" at bounding box center [298, 195] width 122 height 19
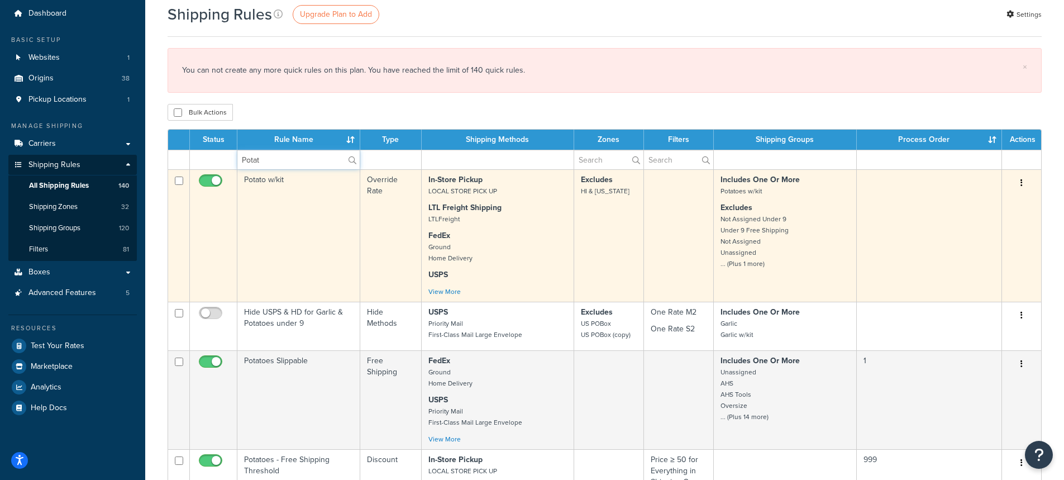
scroll to position [56, 0]
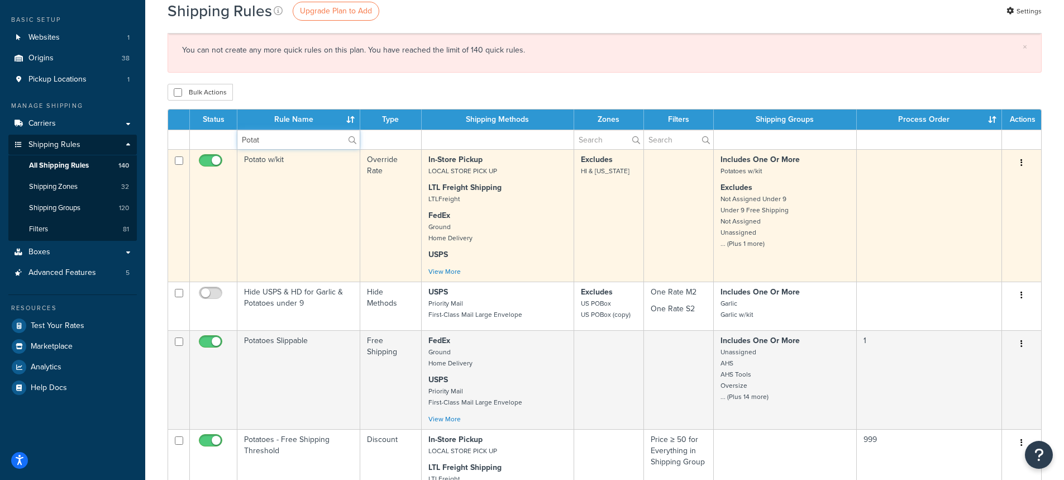
type input "Potat"
click at [260, 161] on td "Potato w/kit" at bounding box center [298, 215] width 123 height 132
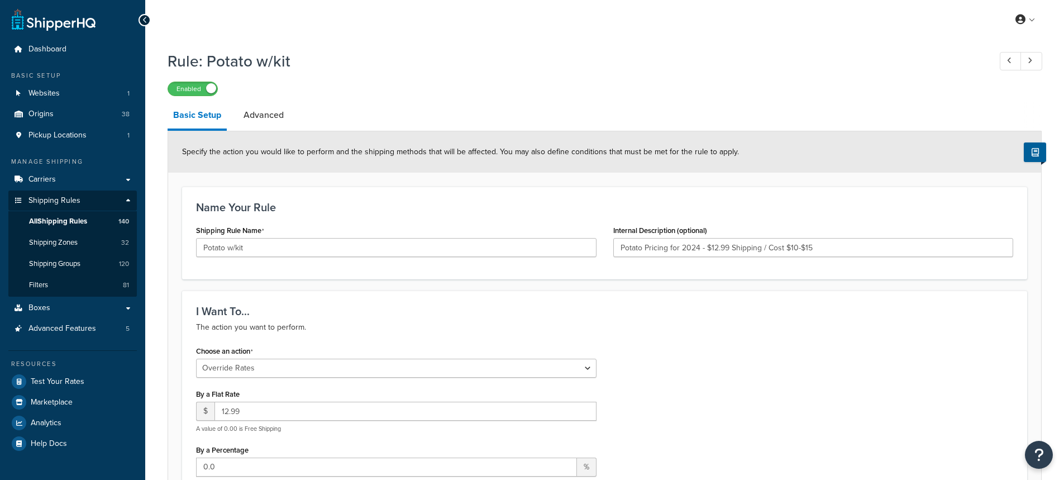
select select "OVERRIDE"
select select "SHIPPING_GROUP"
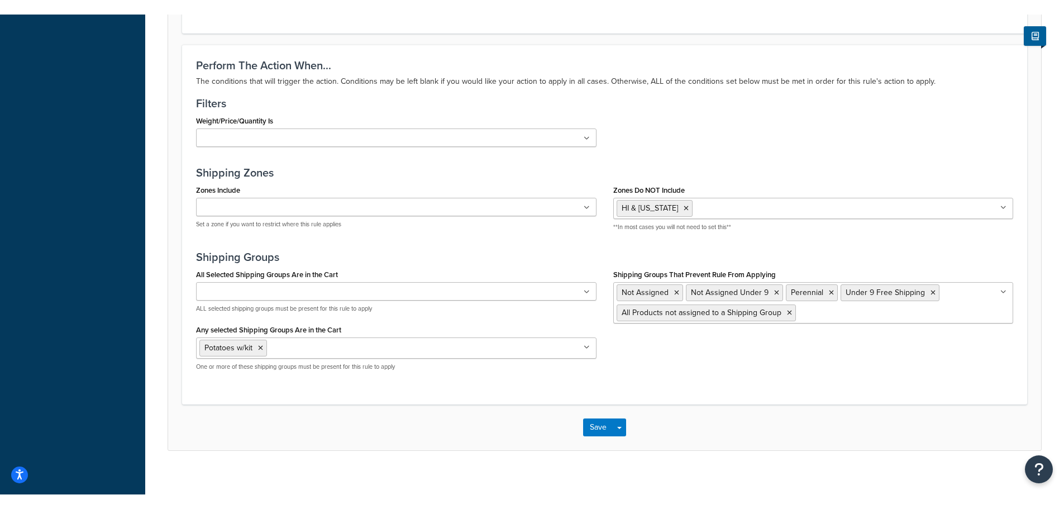
scroll to position [1002, 0]
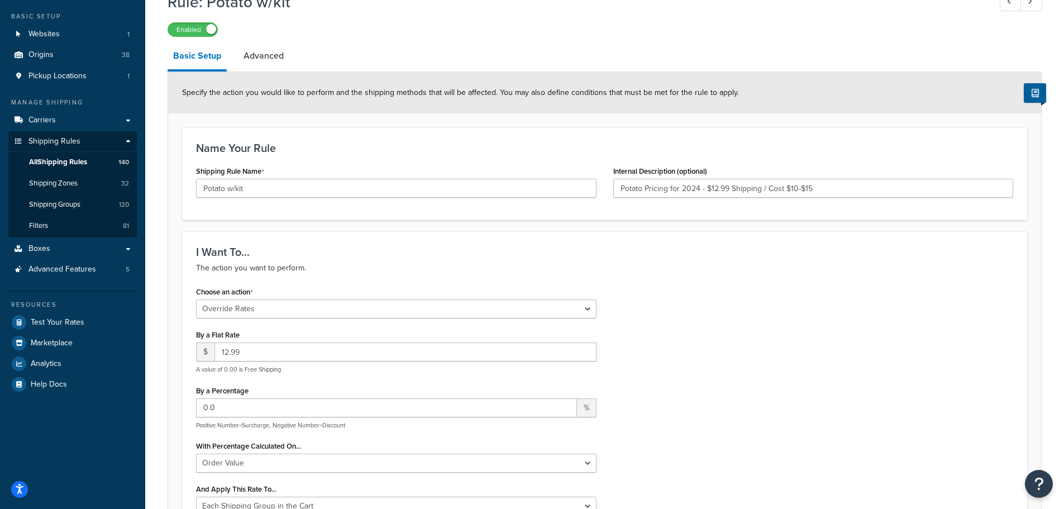
scroll to position [0, 0]
